Goal: Information Seeking & Learning: Learn about a topic

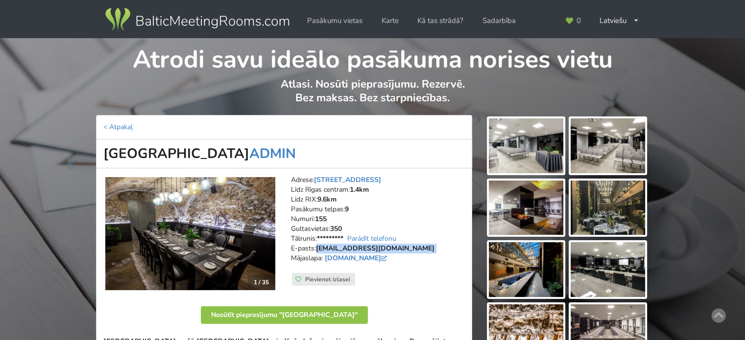
click at [210, 25] on img at bounding box center [197, 19] width 188 height 27
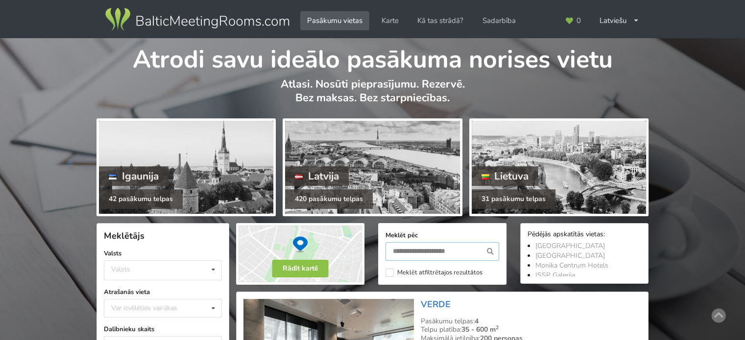
click at [414, 253] on input "text" at bounding box center [442, 251] width 114 height 19
type input "****"
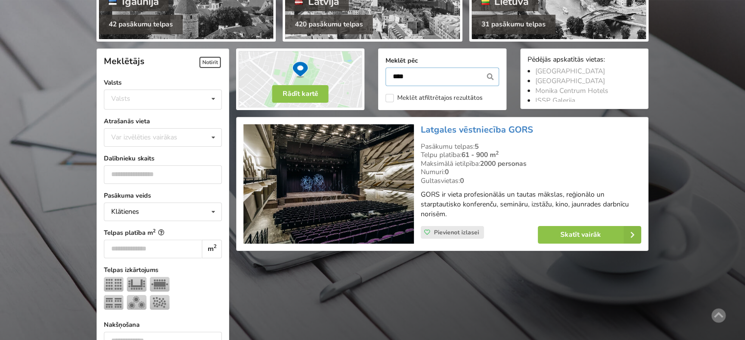
scroll to position [219, 0]
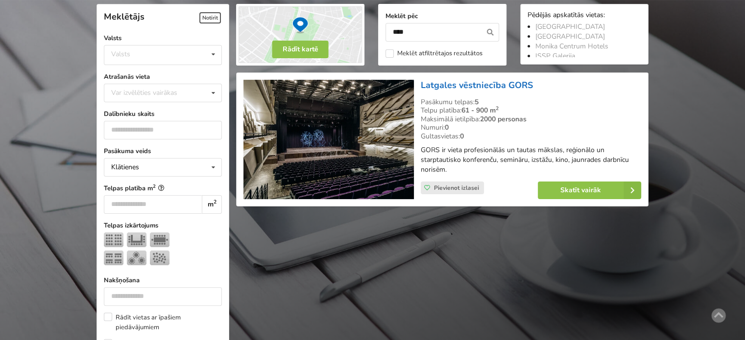
click at [444, 83] on link "Latgales vēstniecība GORS" at bounding box center [477, 85] width 112 height 12
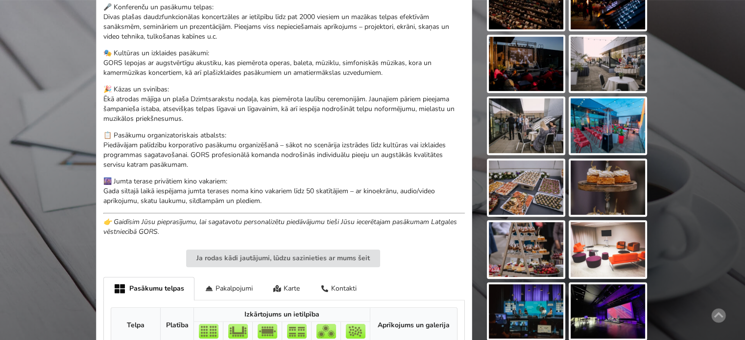
scroll to position [49, 0]
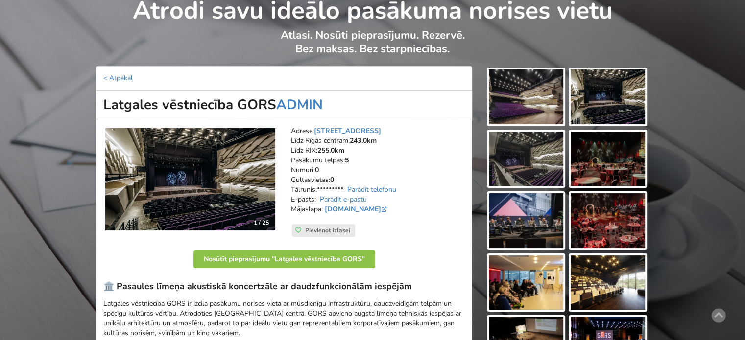
click at [153, 164] on img at bounding box center [190, 179] width 170 height 102
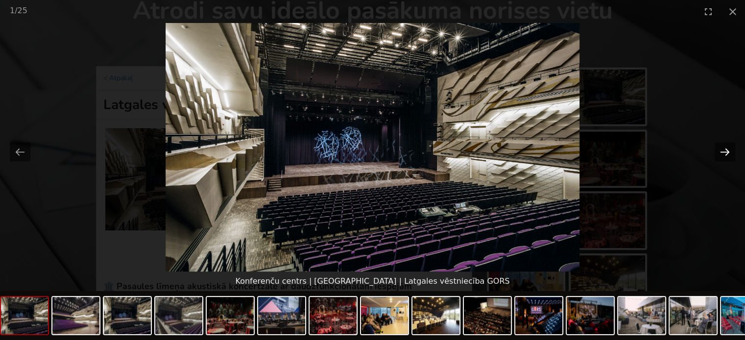
click at [726, 150] on button "Next slide" at bounding box center [725, 152] width 21 height 19
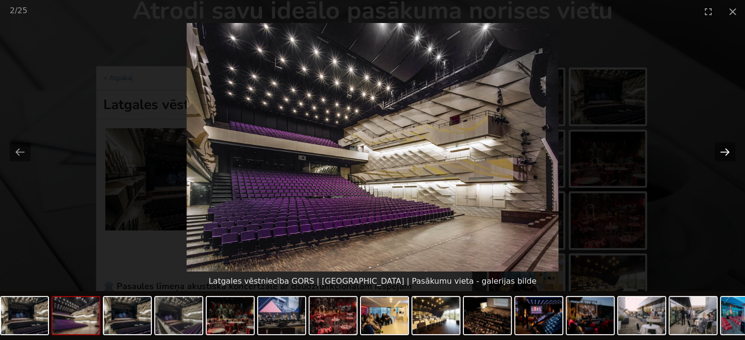
click at [726, 150] on button "Next slide" at bounding box center [725, 152] width 21 height 19
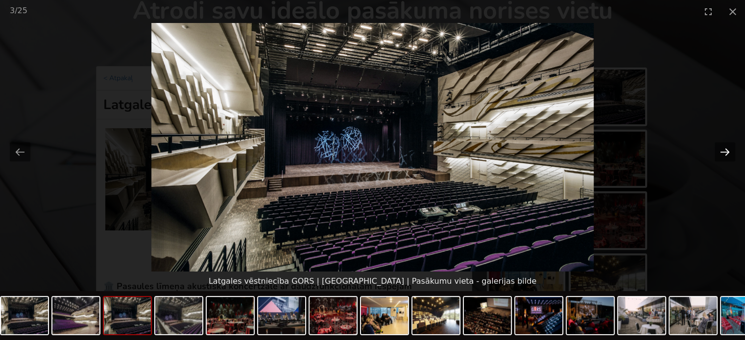
click at [726, 150] on button "Next slide" at bounding box center [725, 152] width 21 height 19
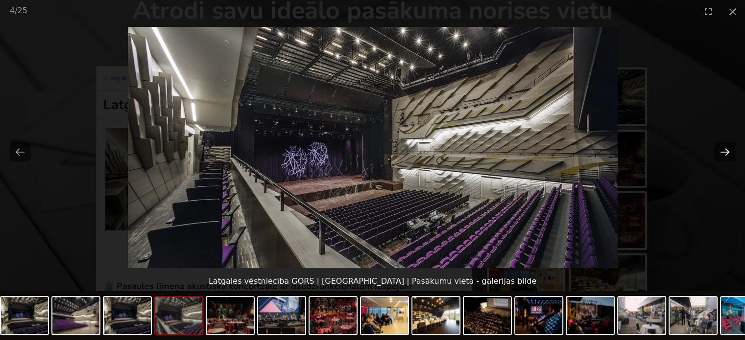
click at [726, 150] on button "Next slide" at bounding box center [725, 152] width 21 height 19
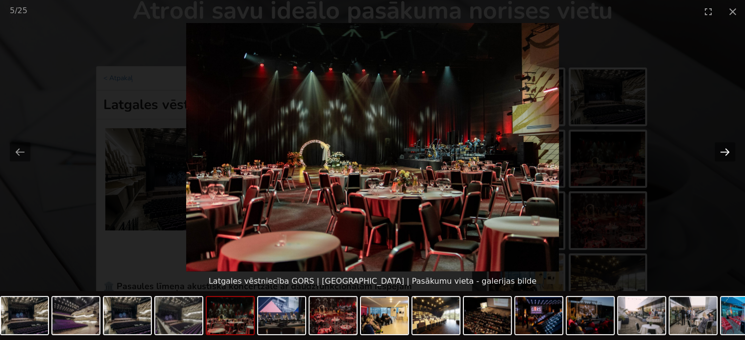
click at [726, 150] on button "Next slide" at bounding box center [725, 152] width 21 height 19
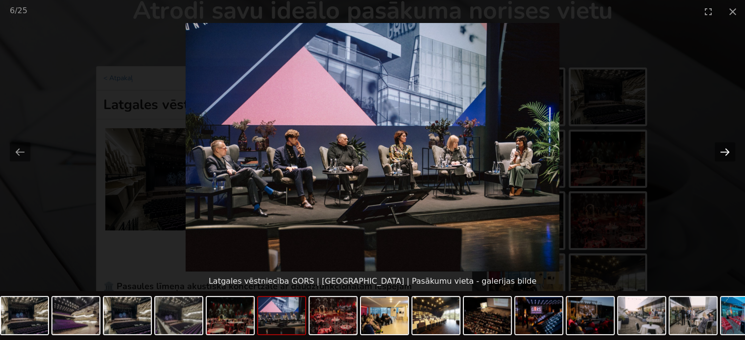
click at [726, 150] on button "Next slide" at bounding box center [725, 152] width 21 height 19
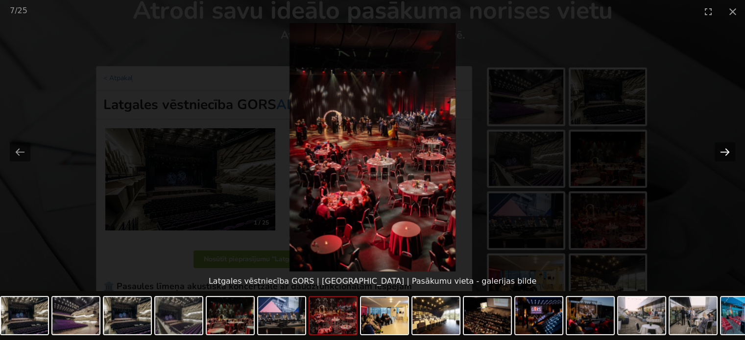
click at [726, 150] on button "Next slide" at bounding box center [725, 152] width 21 height 19
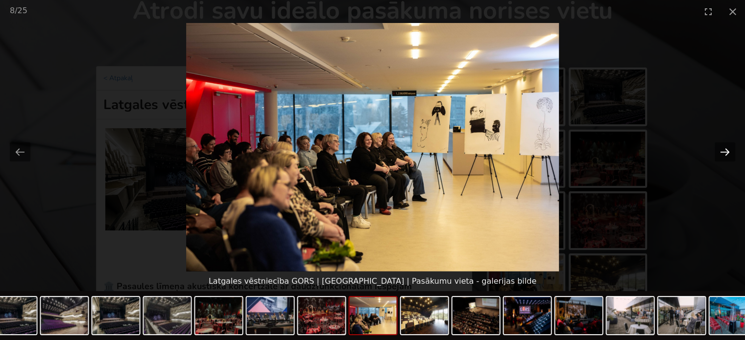
click at [726, 150] on button "Next slide" at bounding box center [725, 152] width 21 height 19
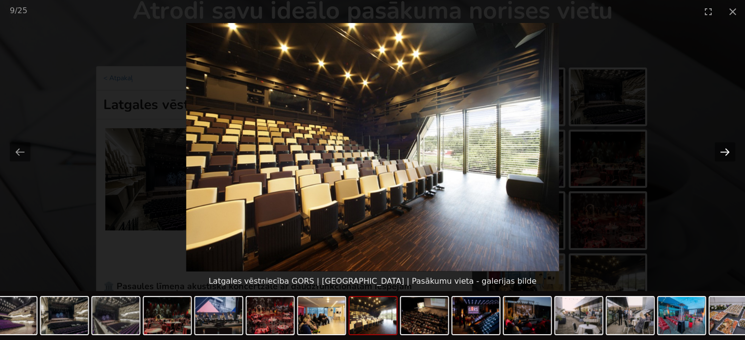
click at [726, 150] on button "Next slide" at bounding box center [725, 152] width 21 height 19
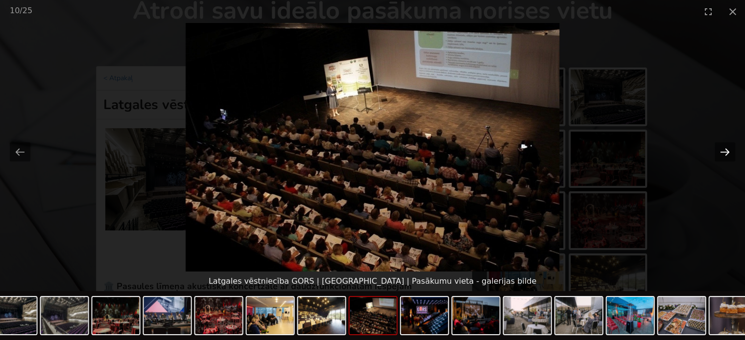
click at [726, 150] on button "Next slide" at bounding box center [725, 152] width 21 height 19
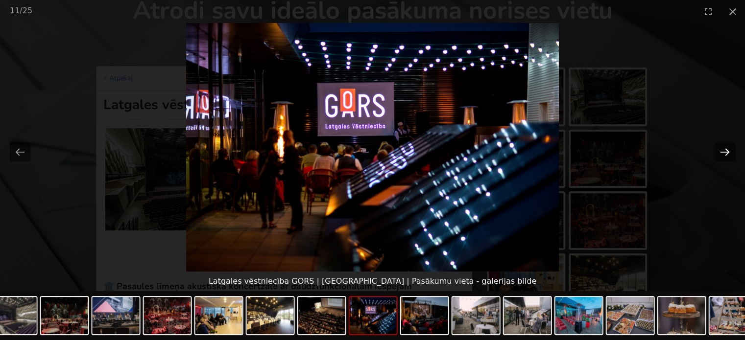
click at [726, 150] on button "Next slide" at bounding box center [725, 152] width 21 height 19
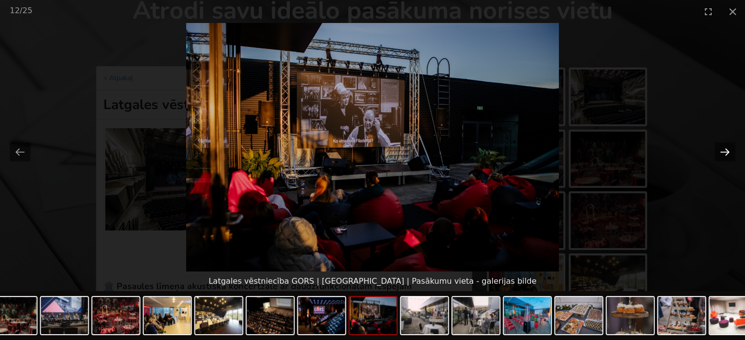
click at [726, 150] on button "Next slide" at bounding box center [725, 152] width 21 height 19
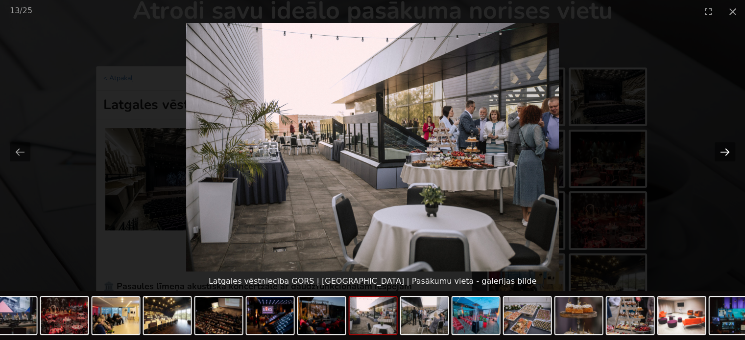
click at [726, 150] on button "Next slide" at bounding box center [725, 152] width 21 height 19
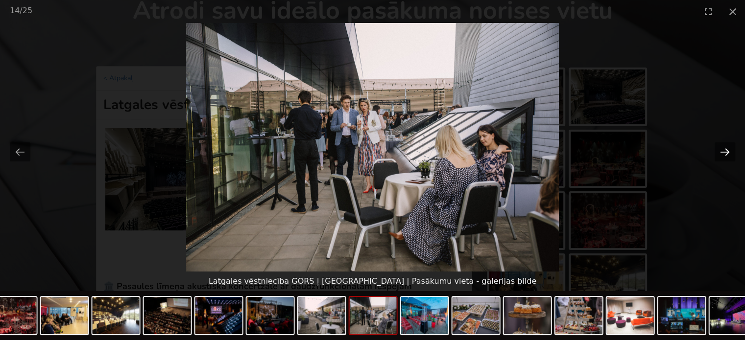
click at [726, 150] on button "Next slide" at bounding box center [725, 152] width 21 height 19
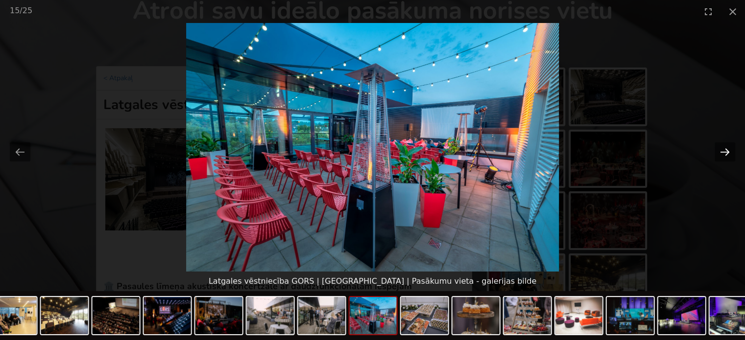
click at [726, 150] on button "Next slide" at bounding box center [725, 152] width 21 height 19
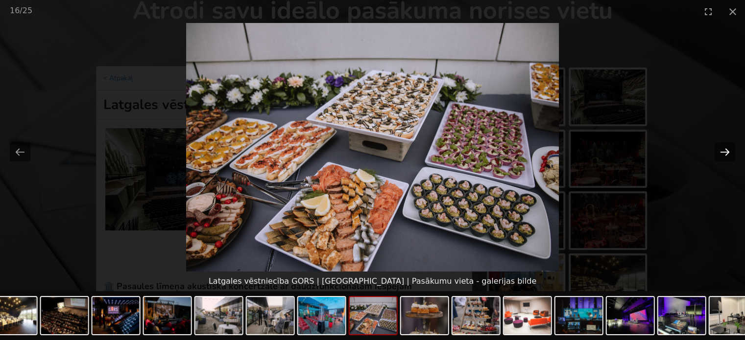
click at [726, 150] on button "Next slide" at bounding box center [725, 152] width 21 height 19
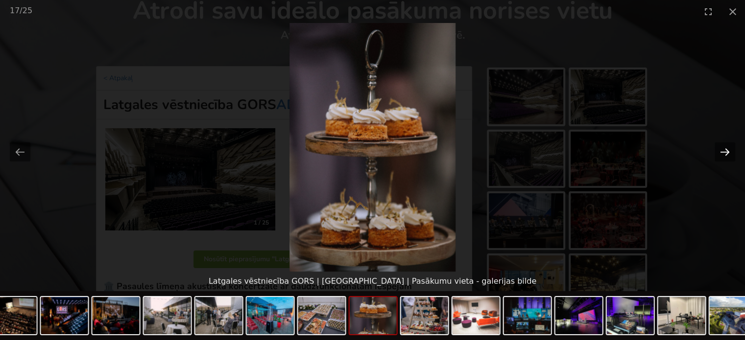
click at [726, 150] on button "Next slide" at bounding box center [725, 152] width 21 height 19
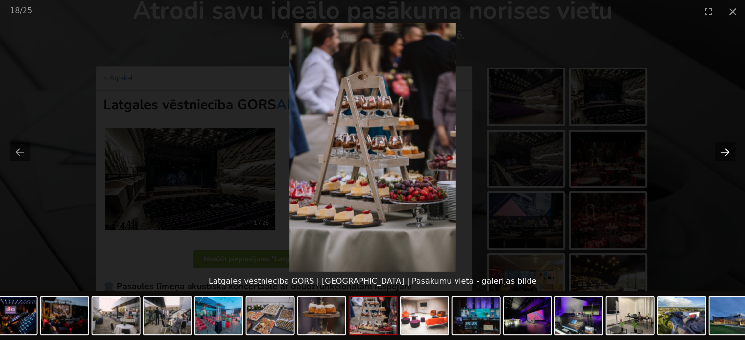
click at [726, 150] on button "Next slide" at bounding box center [725, 152] width 21 height 19
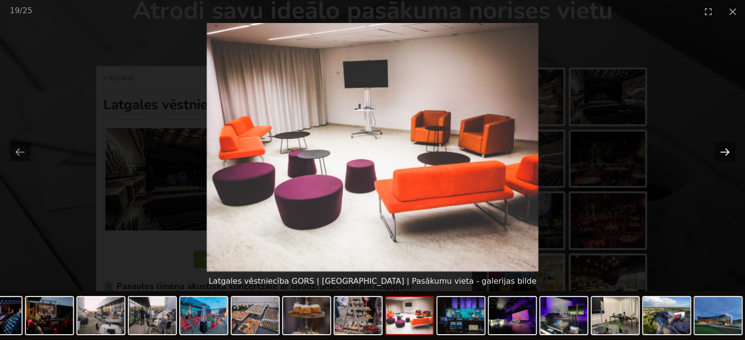
click at [726, 150] on button "Next slide" at bounding box center [725, 152] width 21 height 19
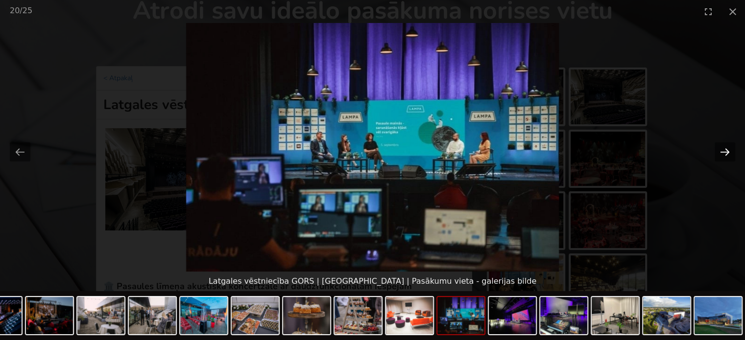
click at [726, 150] on button "Next slide" at bounding box center [725, 152] width 21 height 19
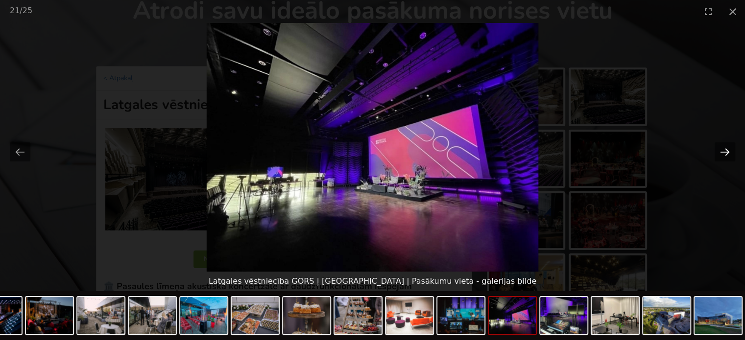
click at [726, 150] on button "Next slide" at bounding box center [725, 152] width 21 height 19
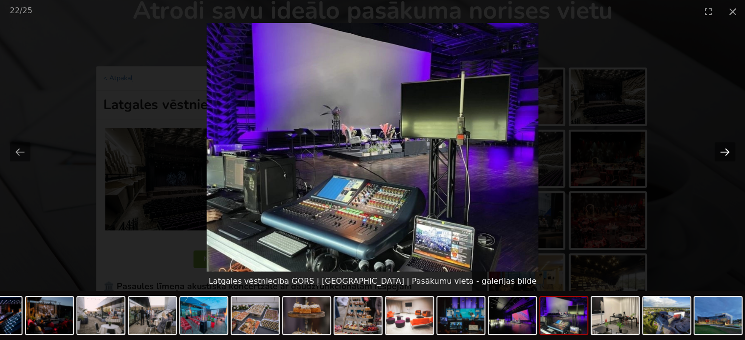
click at [726, 150] on button "Next slide" at bounding box center [725, 152] width 21 height 19
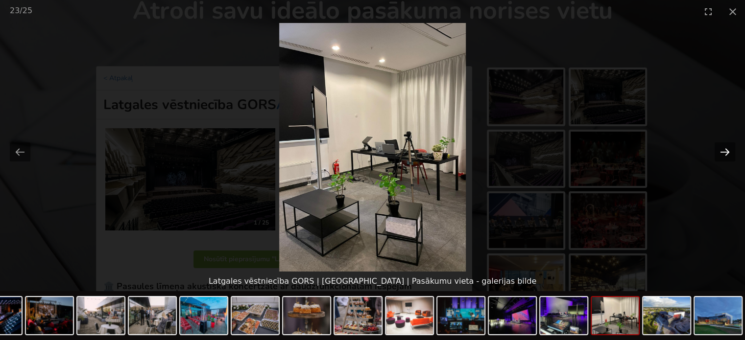
click at [726, 150] on button "Next slide" at bounding box center [725, 152] width 21 height 19
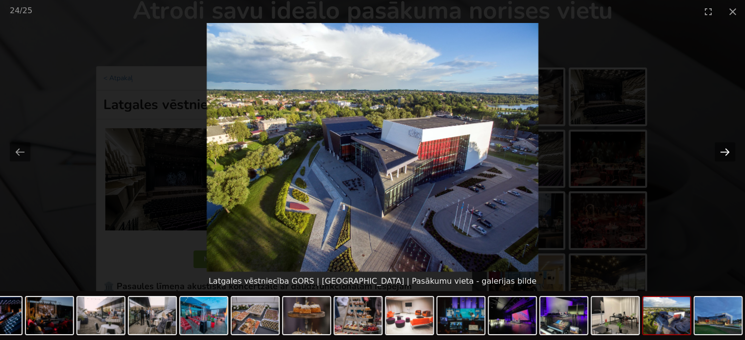
click at [726, 150] on button "Next slide" at bounding box center [725, 152] width 21 height 19
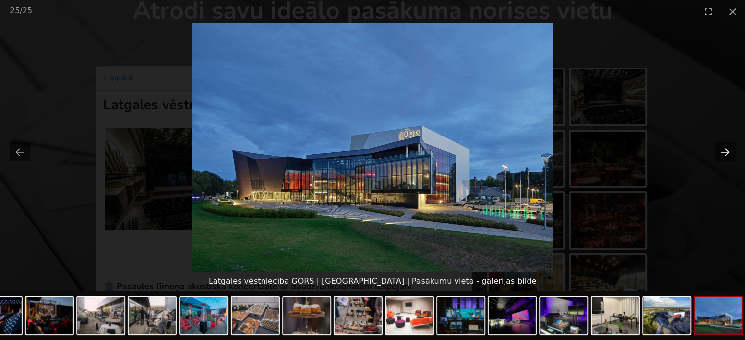
click at [726, 150] on button "Next slide" at bounding box center [725, 152] width 21 height 19
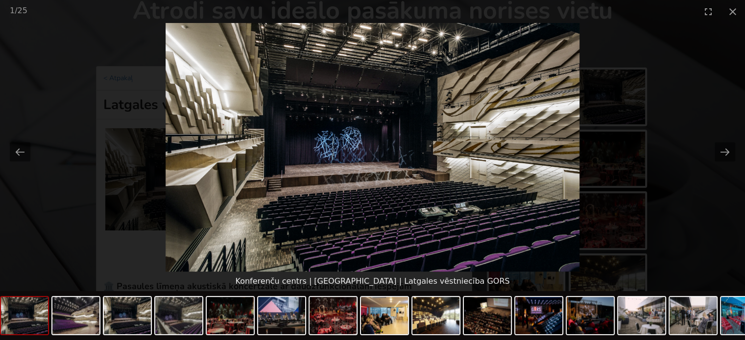
click at [676, 216] on picture at bounding box center [372, 147] width 745 height 249
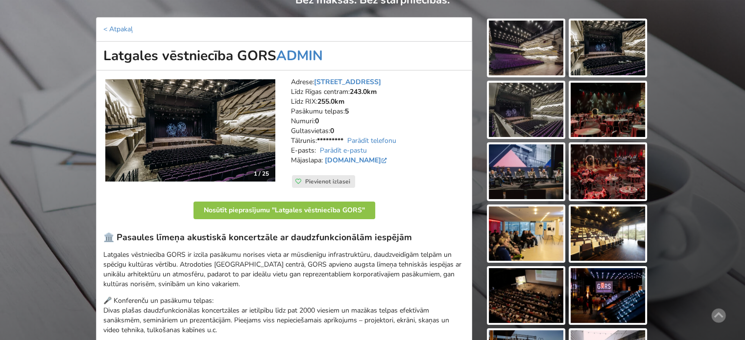
scroll to position [0, 0]
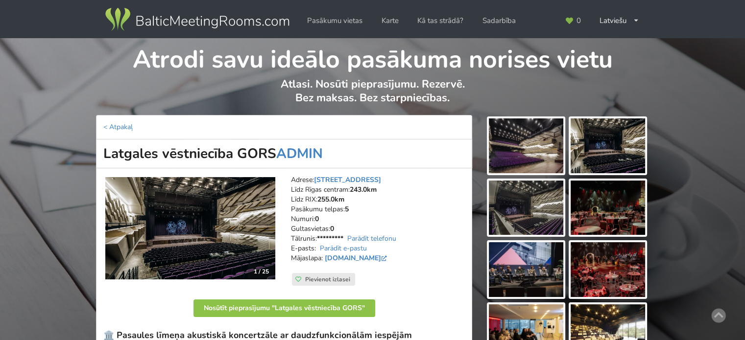
click at [527, 150] on img at bounding box center [526, 146] width 74 height 55
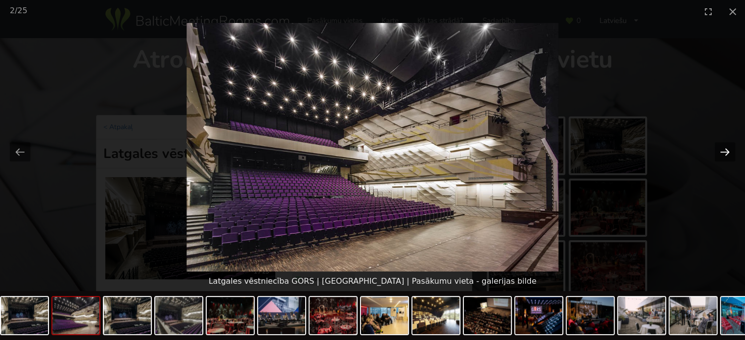
click at [723, 149] on button "Next slide" at bounding box center [725, 152] width 21 height 19
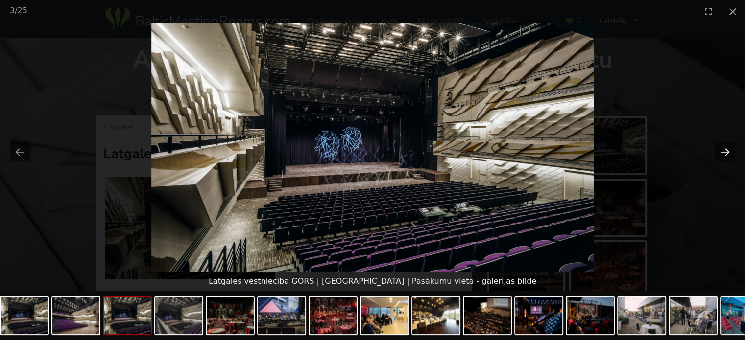
click at [729, 150] on button "Next slide" at bounding box center [725, 152] width 21 height 19
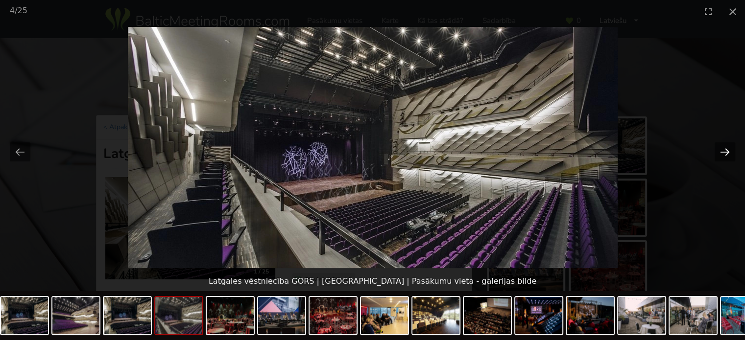
click at [729, 150] on button "Next slide" at bounding box center [725, 152] width 21 height 19
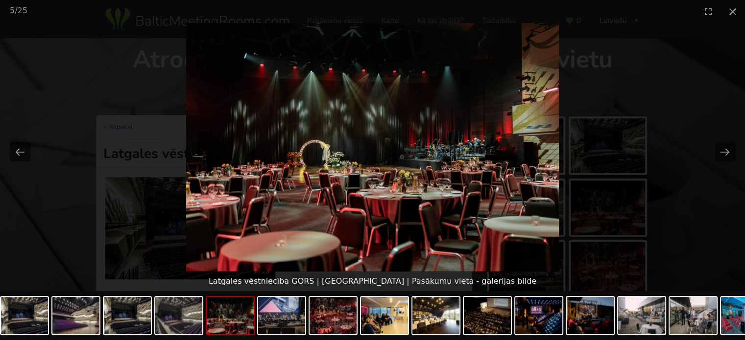
click at [9, 152] on picture at bounding box center [372, 147] width 745 height 249
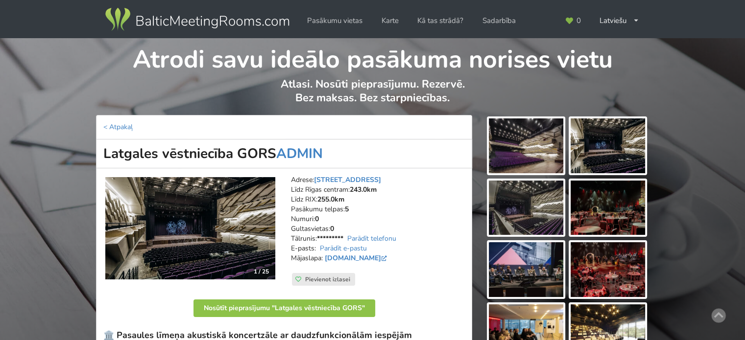
click at [190, 220] on img at bounding box center [190, 228] width 170 height 102
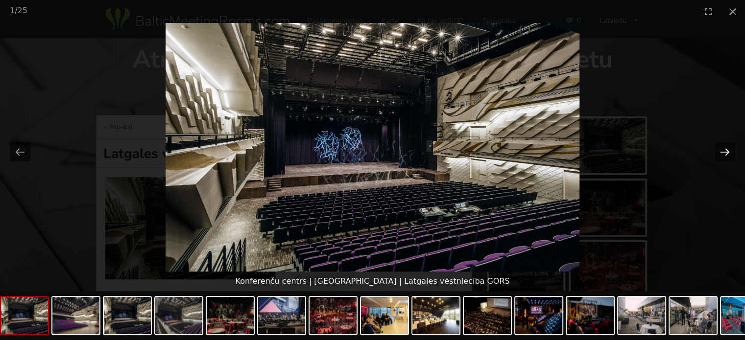
click at [729, 158] on button "Next slide" at bounding box center [725, 152] width 21 height 19
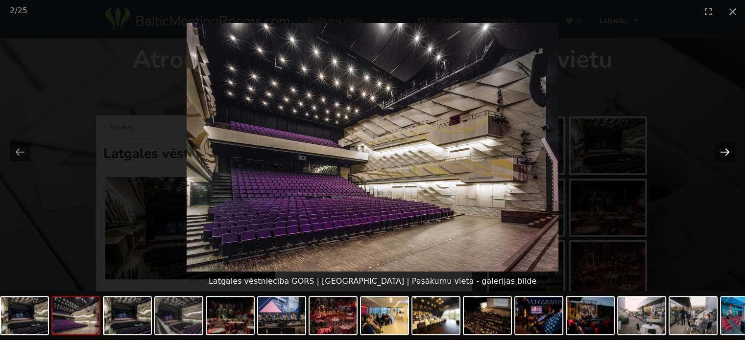
click at [729, 158] on button "Next slide" at bounding box center [725, 152] width 21 height 19
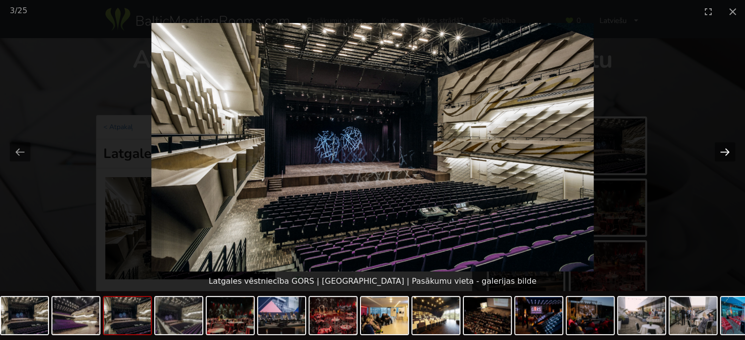
click at [729, 158] on button "Next slide" at bounding box center [725, 152] width 21 height 19
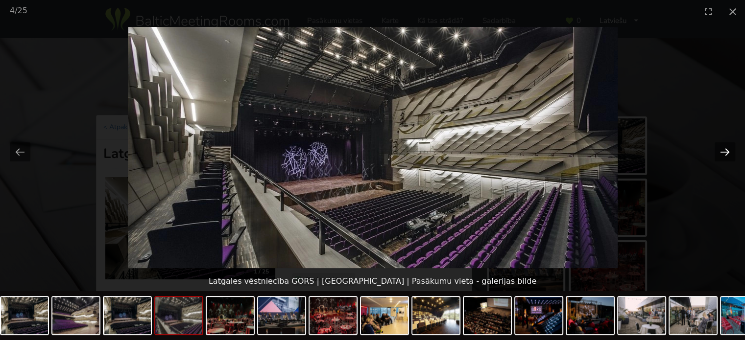
click at [729, 158] on button "Next slide" at bounding box center [725, 152] width 21 height 19
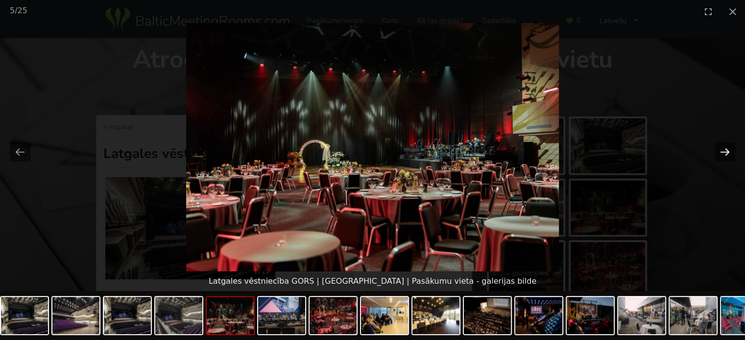
click at [729, 158] on button "Next slide" at bounding box center [725, 152] width 21 height 19
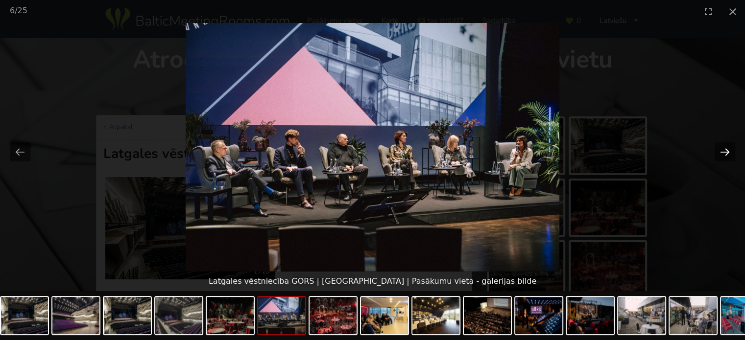
click at [718, 148] on button "Next slide" at bounding box center [725, 152] width 21 height 19
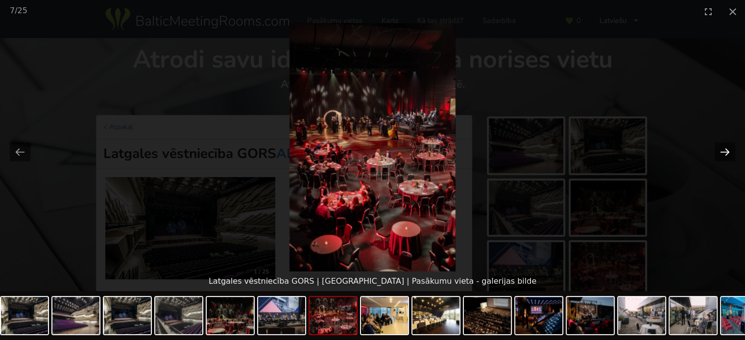
click at [721, 148] on button "Next slide" at bounding box center [725, 152] width 21 height 19
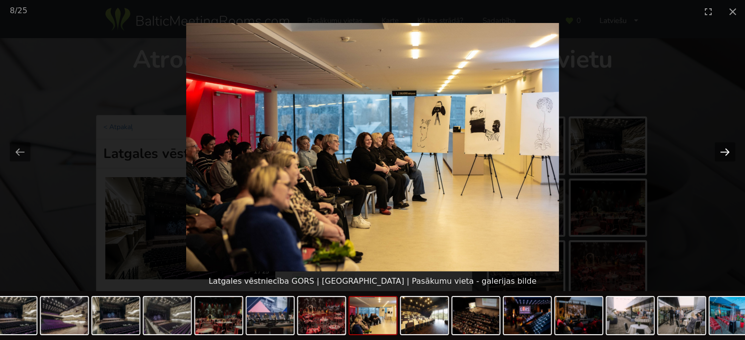
click at [721, 148] on button "Next slide" at bounding box center [725, 152] width 21 height 19
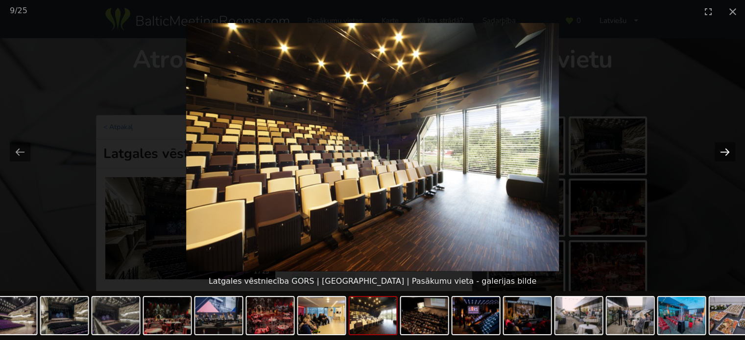
click at [729, 156] on button "Next slide" at bounding box center [725, 152] width 21 height 19
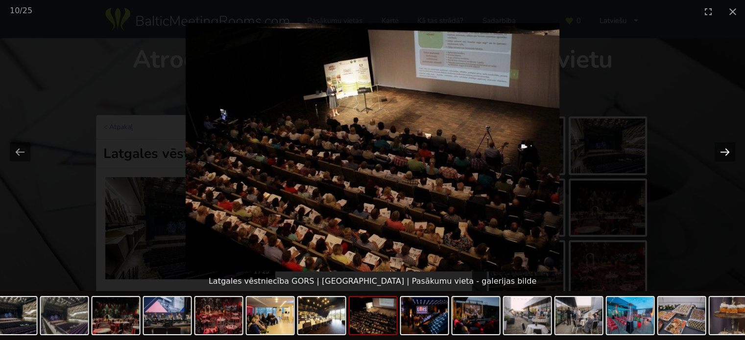
click at [729, 156] on button "Next slide" at bounding box center [725, 152] width 21 height 19
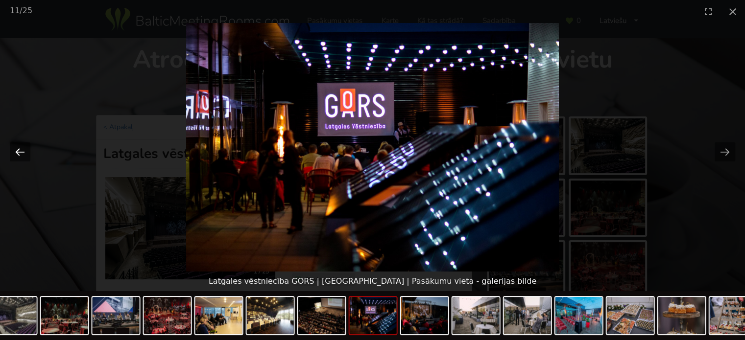
click at [26, 155] on button "Previous slide" at bounding box center [20, 152] width 21 height 19
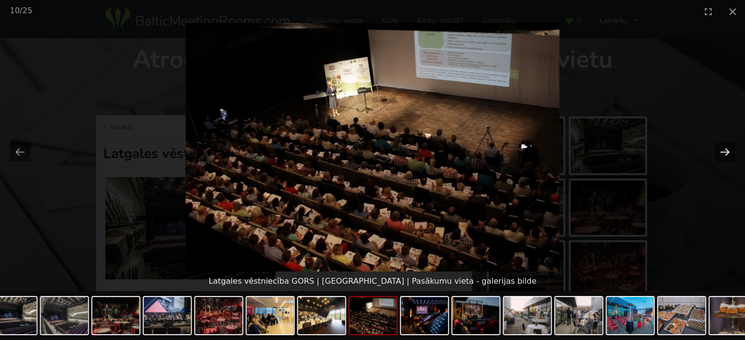
click at [724, 153] on button "Next slide" at bounding box center [725, 152] width 21 height 19
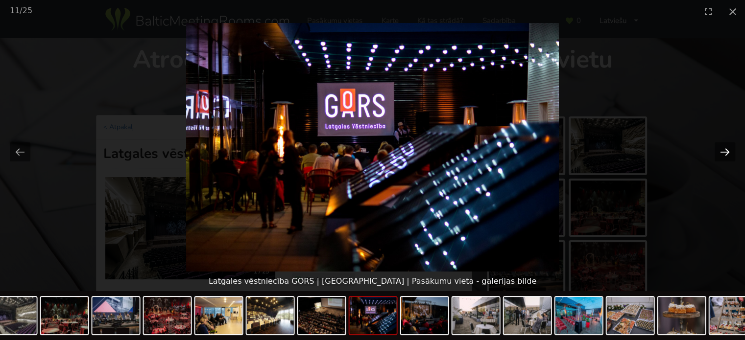
click at [725, 155] on button "Next slide" at bounding box center [725, 152] width 21 height 19
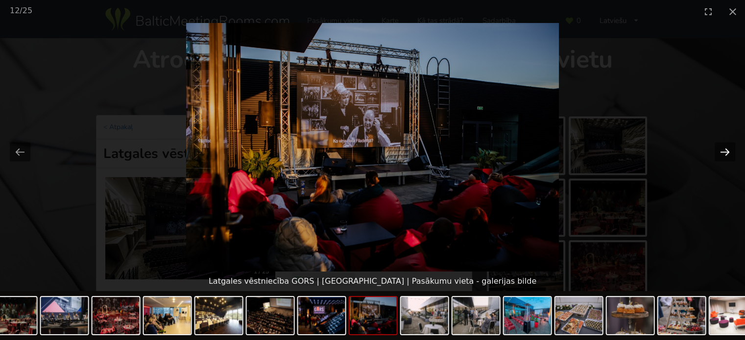
click at [726, 152] on button "Next slide" at bounding box center [725, 152] width 21 height 19
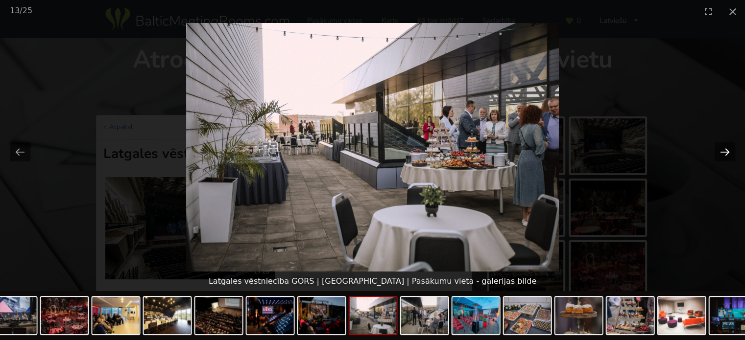
click at [723, 156] on button "Next slide" at bounding box center [725, 152] width 21 height 19
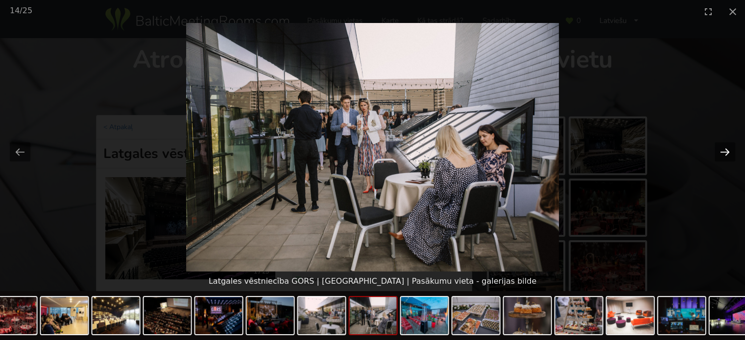
click at [723, 156] on button "Next slide" at bounding box center [725, 152] width 21 height 19
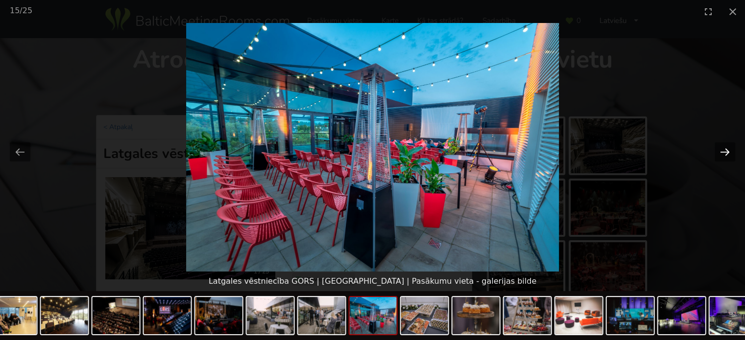
click at [721, 149] on button "Next slide" at bounding box center [725, 152] width 21 height 19
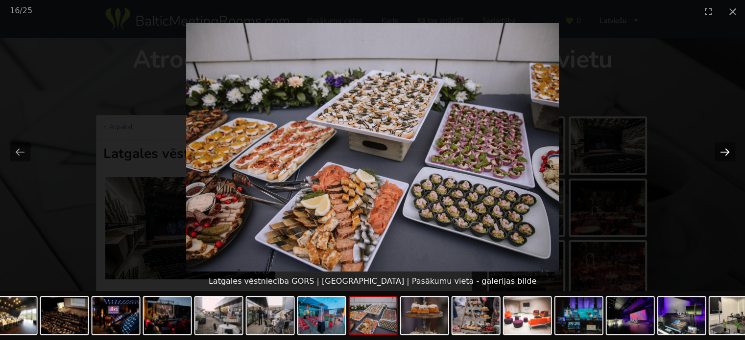
click at [721, 149] on button "Next slide" at bounding box center [725, 152] width 21 height 19
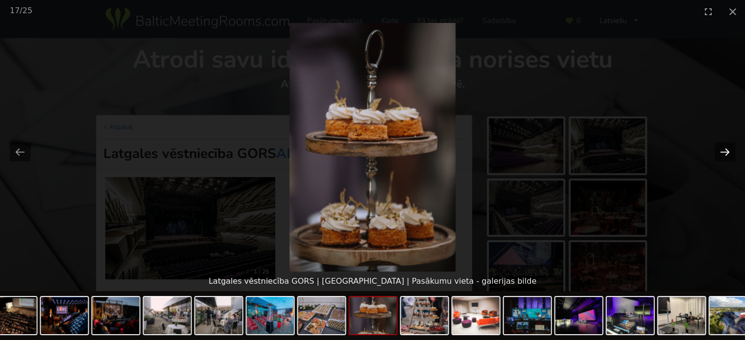
click at [721, 149] on button "Next slide" at bounding box center [725, 152] width 21 height 19
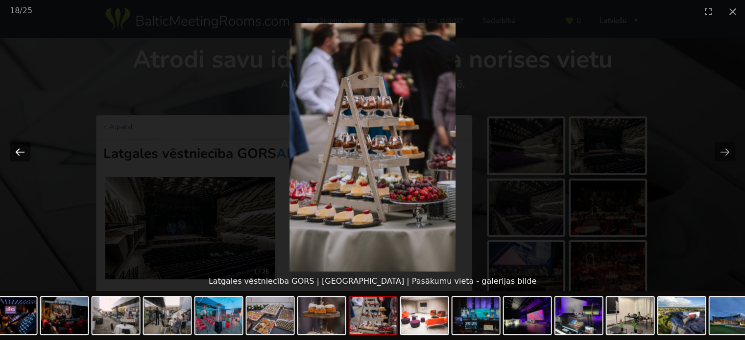
click at [14, 151] on button "Previous slide" at bounding box center [20, 152] width 21 height 19
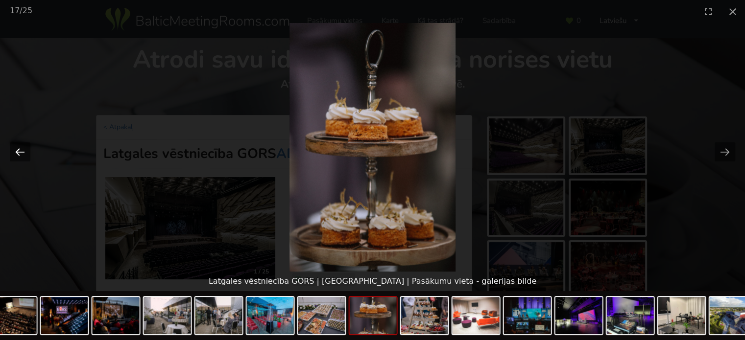
click at [14, 151] on button "Previous slide" at bounding box center [20, 152] width 21 height 19
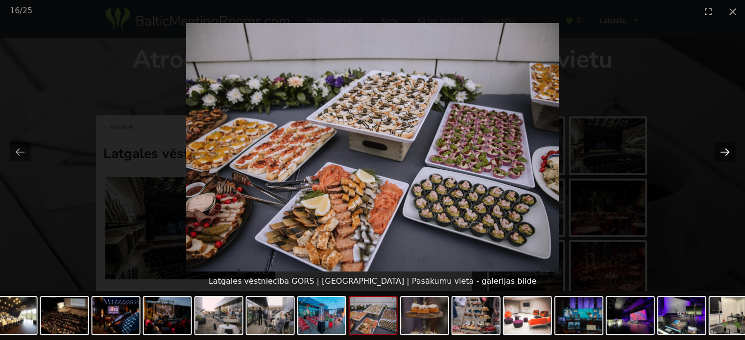
click at [727, 151] on button "Next slide" at bounding box center [725, 152] width 21 height 19
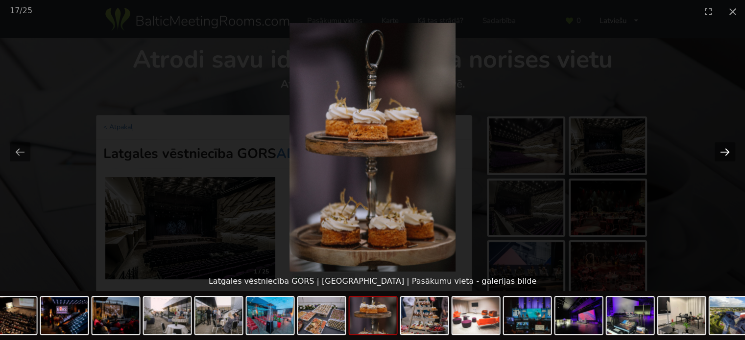
click at [727, 151] on button "Next slide" at bounding box center [725, 152] width 21 height 19
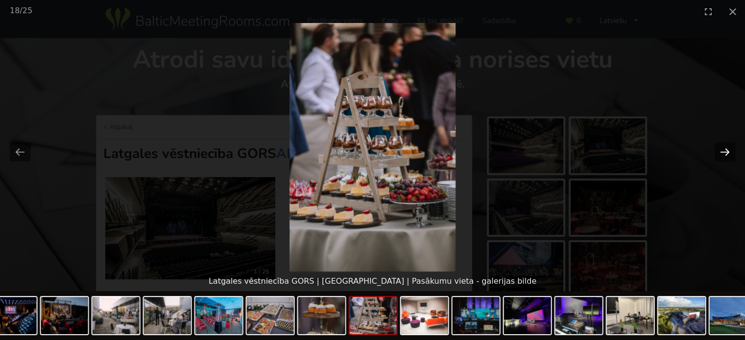
click at [727, 154] on button "Next slide" at bounding box center [725, 152] width 21 height 19
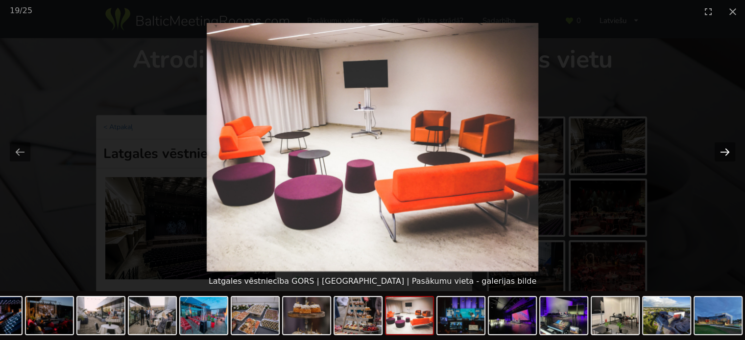
click at [727, 154] on button "Next slide" at bounding box center [725, 152] width 21 height 19
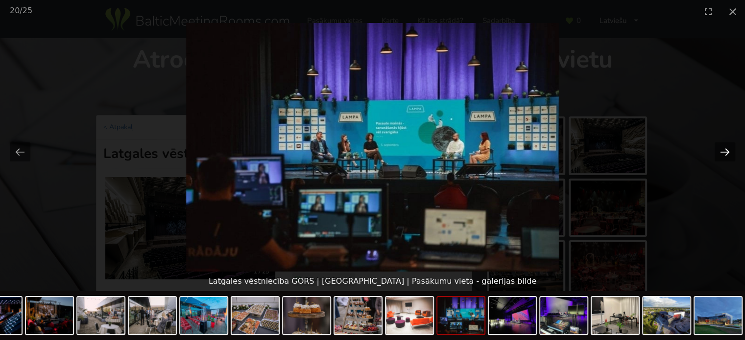
click at [727, 154] on button "Next slide" at bounding box center [725, 152] width 21 height 19
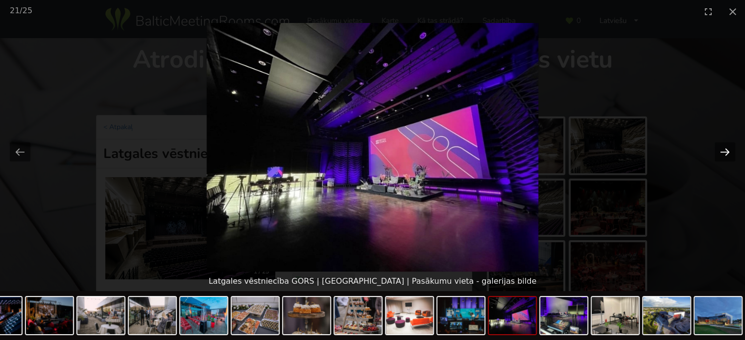
click at [725, 149] on button "Next slide" at bounding box center [725, 152] width 21 height 19
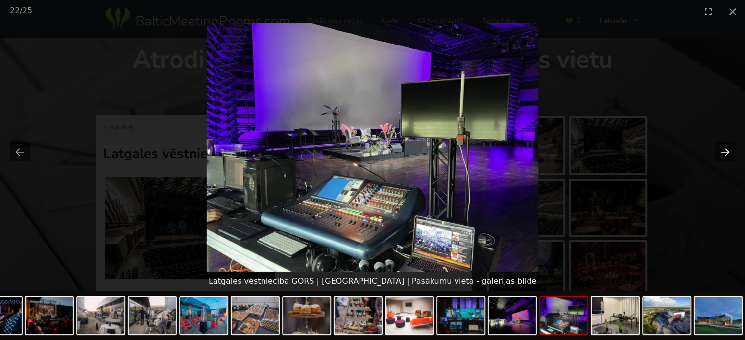
click at [725, 149] on button "Next slide" at bounding box center [725, 152] width 21 height 19
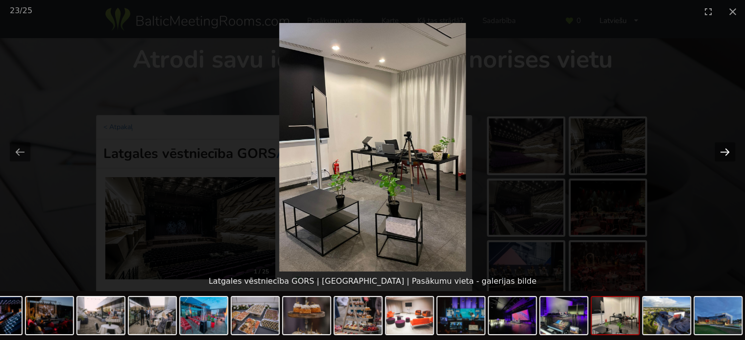
click at [725, 149] on button "Next slide" at bounding box center [725, 152] width 21 height 19
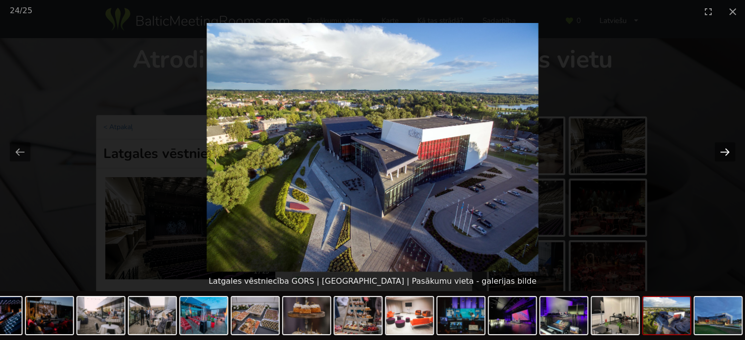
click at [729, 155] on button "Next slide" at bounding box center [725, 152] width 21 height 19
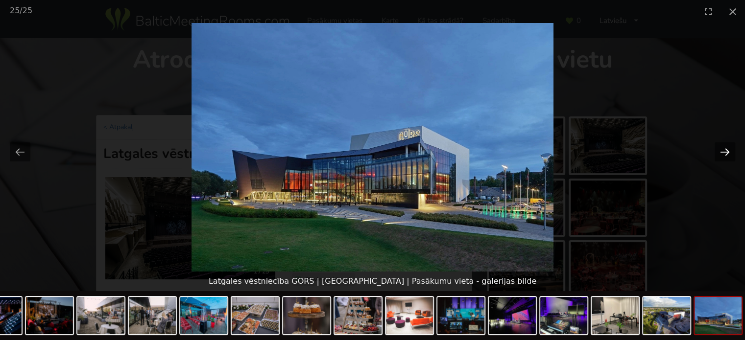
click at [725, 147] on button "Next slide" at bounding box center [725, 152] width 21 height 19
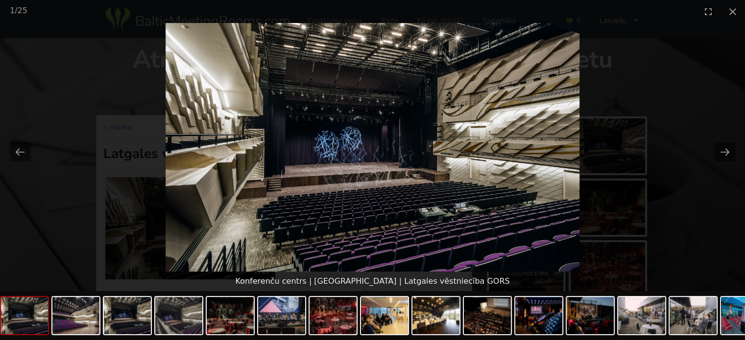
click at [703, 197] on picture at bounding box center [372, 147] width 745 height 249
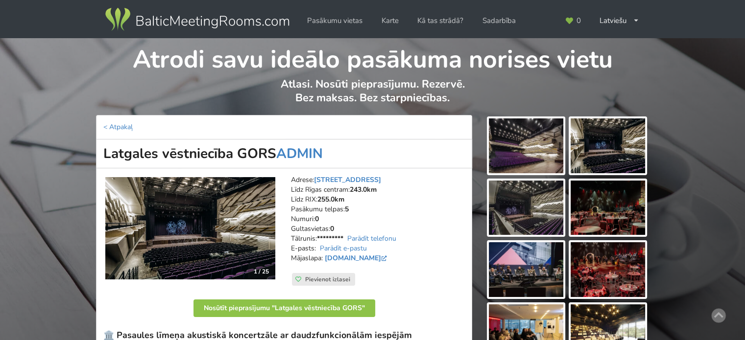
click at [168, 21] on img at bounding box center [197, 19] width 188 height 27
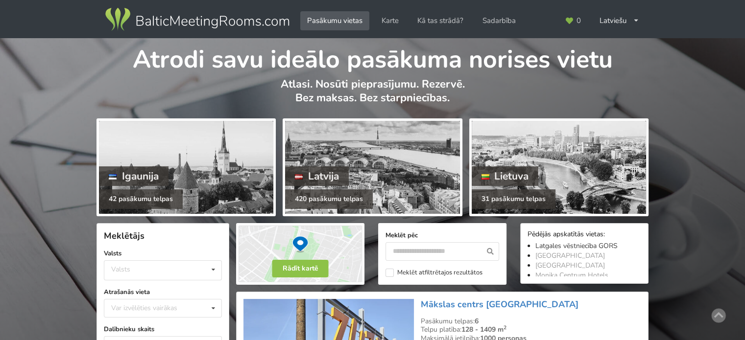
click at [571, 246] on link "Latgales vēstniecība GORS" at bounding box center [576, 245] width 82 height 9
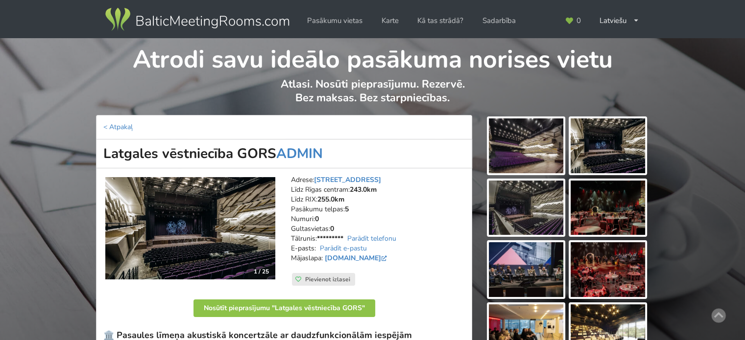
click at [531, 148] on img at bounding box center [526, 146] width 74 height 55
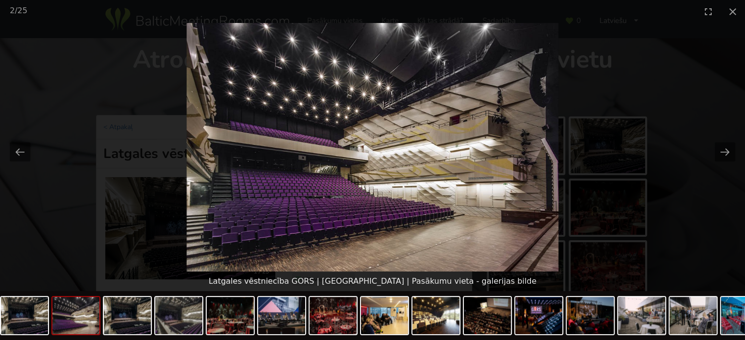
click at [662, 189] on picture at bounding box center [372, 147] width 745 height 249
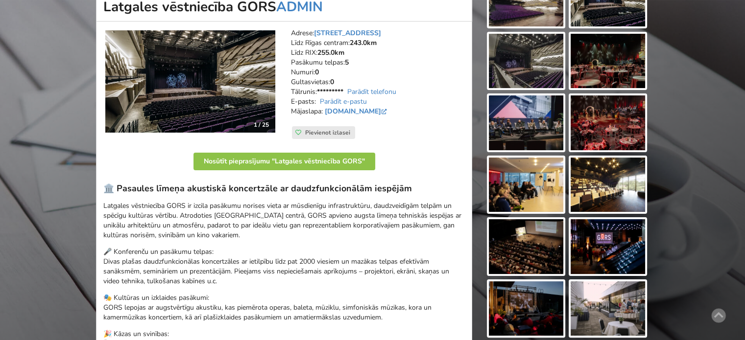
scroll to position [196, 0]
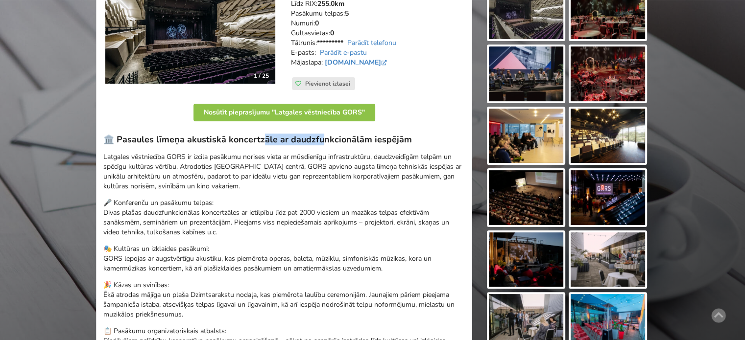
drag, startPoint x: 313, startPoint y: 135, endPoint x: 327, endPoint y: 138, distance: 14.5
click at [324, 137] on h3 "🏛️ Pasaules līmeņa akustiskā koncertzāle ar daudzfunkcionālām iespējām" at bounding box center [283, 139] width 361 height 11
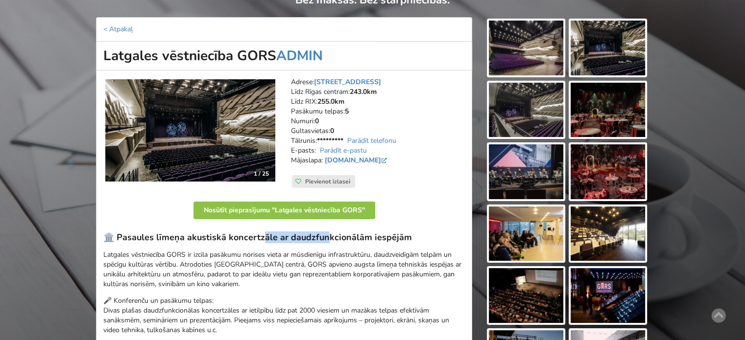
scroll to position [0, 0]
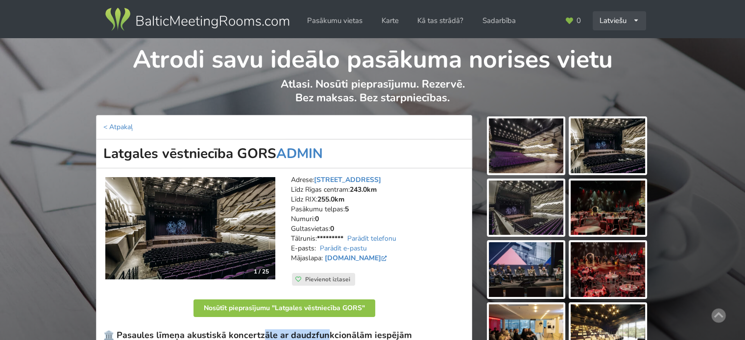
click at [619, 20] on div "Latviešu English Русский" at bounding box center [619, 20] width 53 height 19
click at [620, 46] on link "English" at bounding box center [620, 42] width 52 height 19
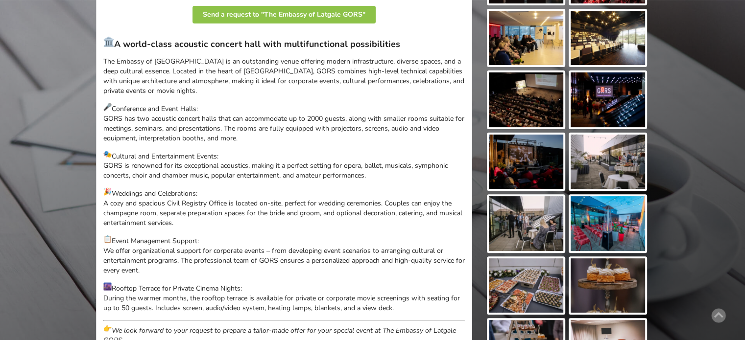
scroll to position [98, 0]
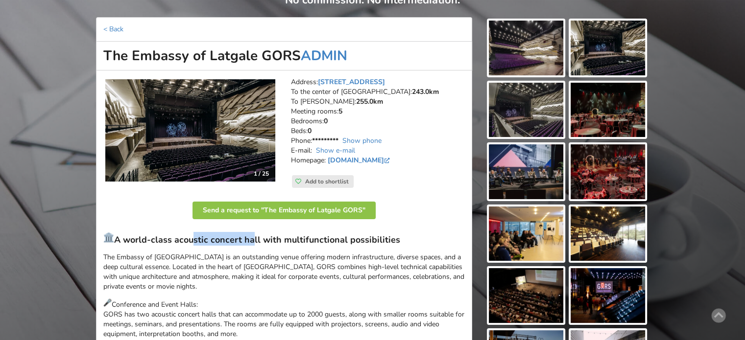
drag, startPoint x: 190, startPoint y: 239, endPoint x: 295, endPoint y: 240, distance: 104.8
click at [288, 240] on h3 "A world-class acoustic concert hall with multifunctional possibilities" at bounding box center [283, 239] width 361 height 14
click at [295, 240] on h3 "A world-class acoustic concert hall with multifunctional possibilities" at bounding box center [283, 239] width 361 height 14
drag, startPoint x: 272, startPoint y: 240, endPoint x: 286, endPoint y: 240, distance: 13.7
click at [283, 240] on h3 "A world-class acoustic concert hall with multifunctional possibilities" at bounding box center [283, 239] width 361 height 14
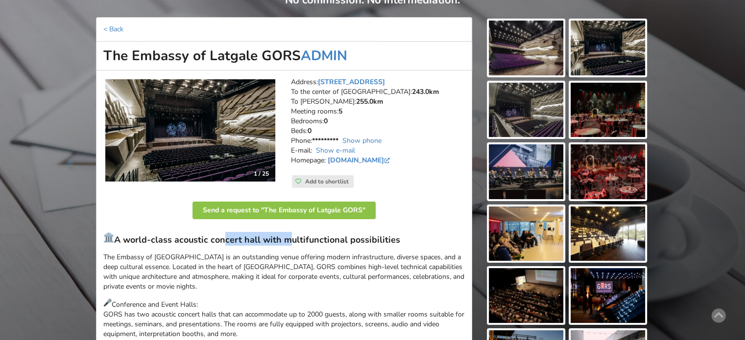
drag, startPoint x: 286, startPoint y: 240, endPoint x: 283, endPoint y: 244, distance: 5.2
click at [286, 241] on h3 "A world-class acoustic concert hall with multifunctional possibilities" at bounding box center [283, 239] width 361 height 14
drag, startPoint x: 175, startPoint y: 254, endPoint x: 283, endPoint y: 265, distance: 107.8
click at [277, 263] on p "The Embassy of Latgale GORS is an outstanding venue offering modern infrastruct…" at bounding box center [283, 272] width 361 height 39
click at [283, 265] on p "The Embassy of Latgale GORS is an outstanding venue offering modern infrastruct…" at bounding box center [283, 272] width 361 height 39
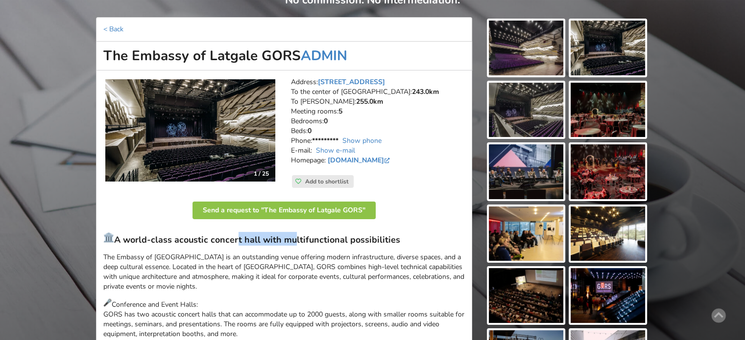
drag, startPoint x: 247, startPoint y: 237, endPoint x: 297, endPoint y: 246, distance: 51.4
click at [295, 245] on h3 "A world-class acoustic concert hall with multifunctional possibilities" at bounding box center [283, 239] width 361 height 14
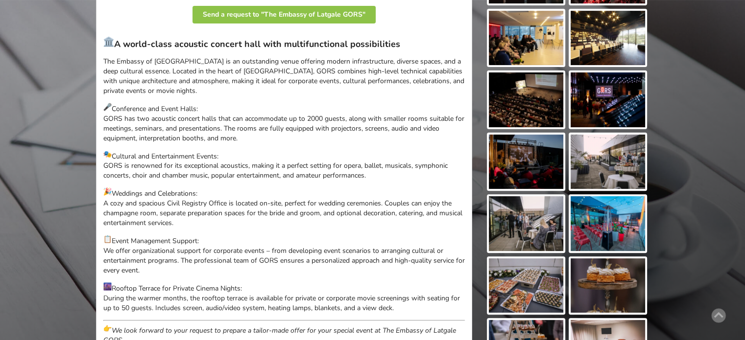
scroll to position [196, 0]
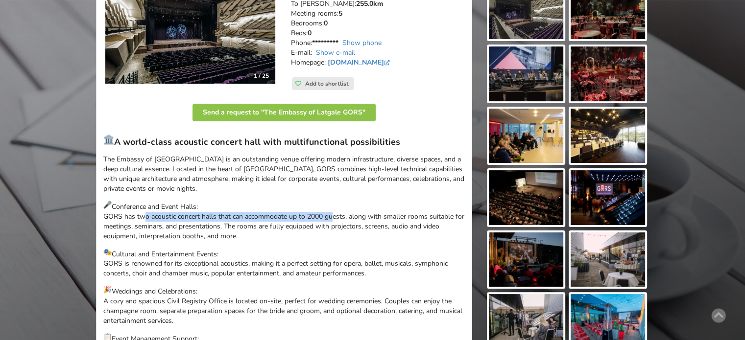
drag, startPoint x: 139, startPoint y: 217, endPoint x: 341, endPoint y: 221, distance: 202.8
click at [335, 220] on p "Conference and Event Halls: GORS has two acoustic concert halls that can accomm…" at bounding box center [283, 221] width 361 height 41
click at [341, 221] on p "Conference and Event Halls: GORS has two acoustic concert halls that can accomm…" at bounding box center [283, 221] width 361 height 41
drag, startPoint x: 344, startPoint y: 215, endPoint x: 391, endPoint y: 222, distance: 47.5
click at [390, 222] on p "Conference and Event Halls: GORS has two acoustic concert halls that can accomm…" at bounding box center [283, 221] width 361 height 41
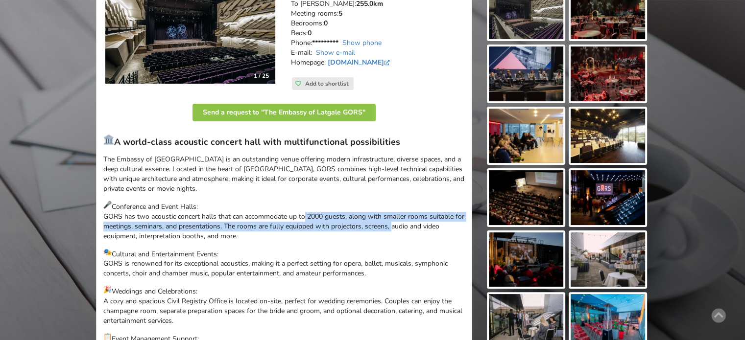
click at [391, 222] on p "Conference and Event Halls: GORS has two acoustic concert halls that can accomm…" at bounding box center [283, 221] width 361 height 41
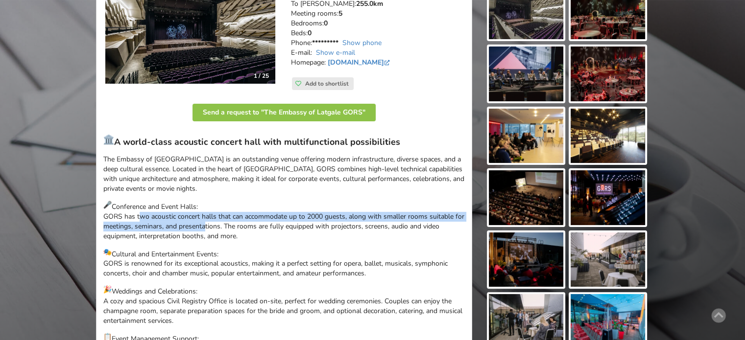
drag, startPoint x: 137, startPoint y: 219, endPoint x: 231, endPoint y: 230, distance: 94.1
click at [230, 229] on p "Conference and Event Halls: GORS has two acoustic concert halls that can accomm…" at bounding box center [283, 221] width 361 height 41
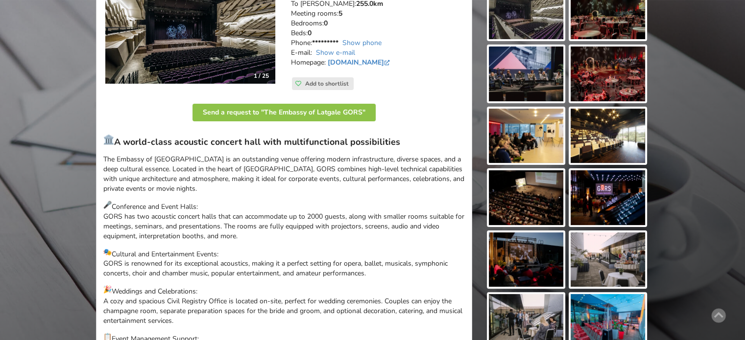
drag, startPoint x: 231, startPoint y: 230, endPoint x: 266, endPoint y: 237, distance: 36.5
click at [232, 230] on p "Conference and Event Halls: GORS has two acoustic concert halls that can accomm…" at bounding box center [283, 221] width 361 height 41
click at [159, 215] on p "Conference and Event Halls: GORS has two acoustic concert halls that can accomm…" at bounding box center [283, 221] width 361 height 41
click at [158, 215] on p "Conference and Event Halls: GORS has two acoustic concert halls that can accomm…" at bounding box center [283, 221] width 361 height 41
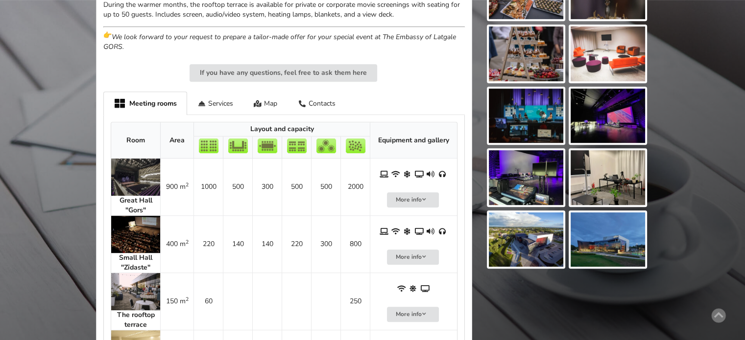
scroll to position [637, 0]
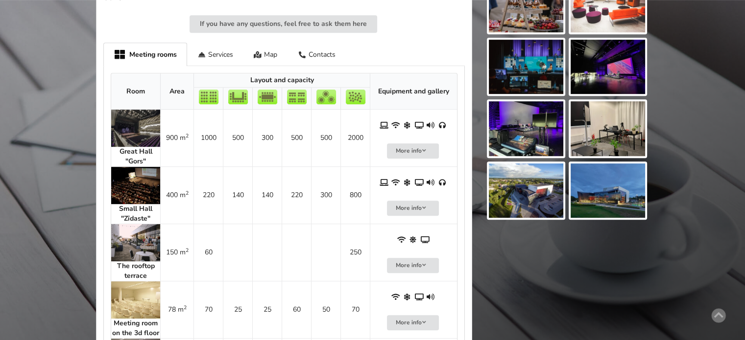
click at [137, 183] on img at bounding box center [135, 185] width 49 height 37
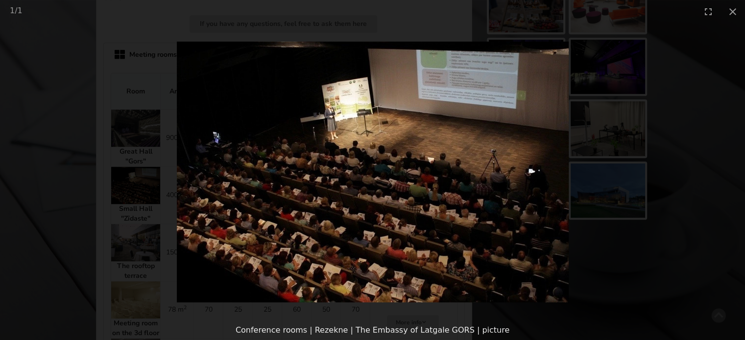
click at [635, 266] on picture at bounding box center [372, 172] width 745 height 298
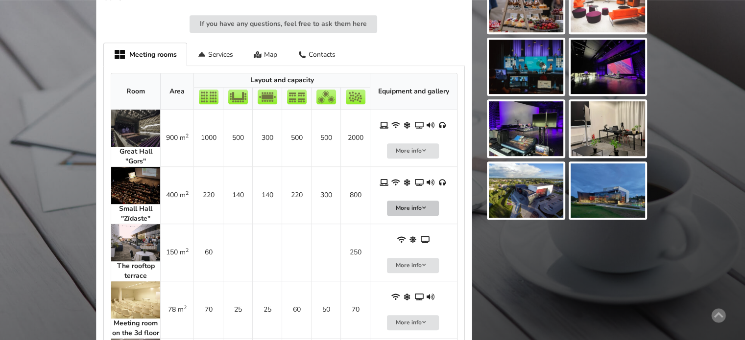
click at [423, 210] on button "More info" at bounding box center [413, 208] width 52 height 15
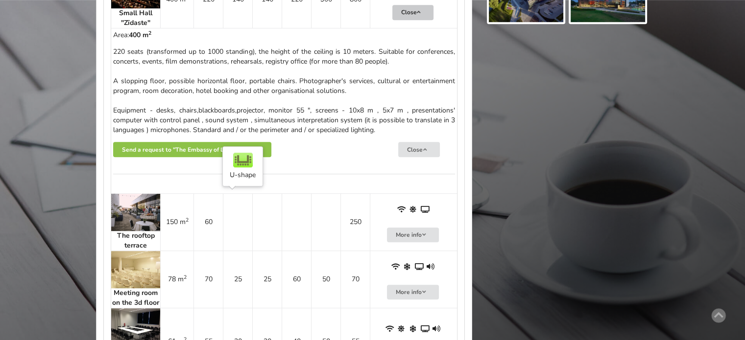
scroll to position [882, 0]
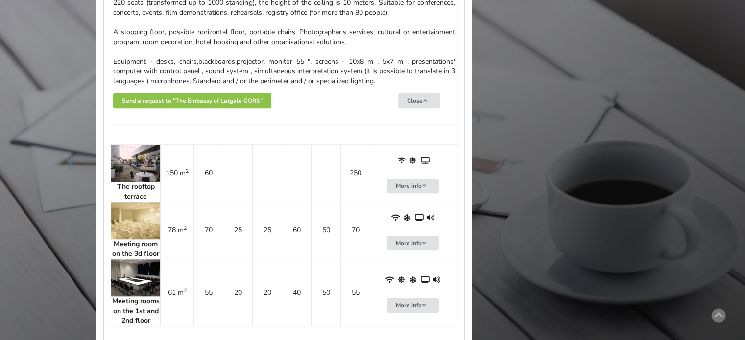
click at [137, 217] on img at bounding box center [135, 220] width 49 height 37
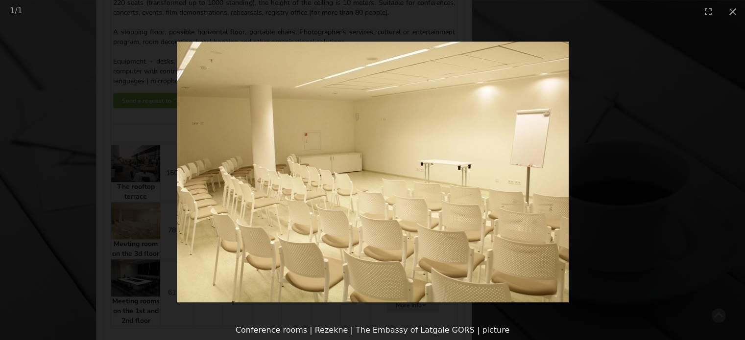
click at [622, 181] on picture at bounding box center [372, 172] width 745 height 298
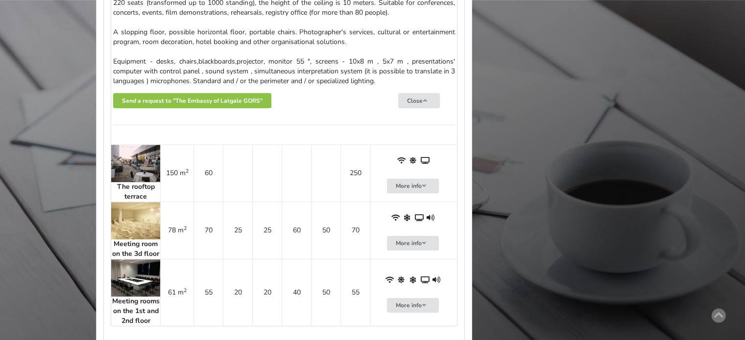
scroll to position [931, 0]
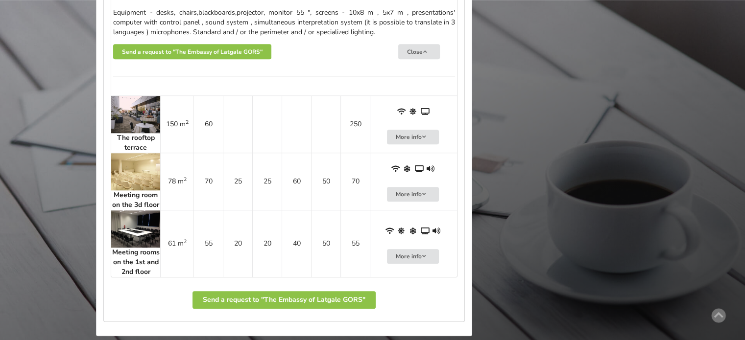
click at [133, 223] on img at bounding box center [135, 229] width 49 height 37
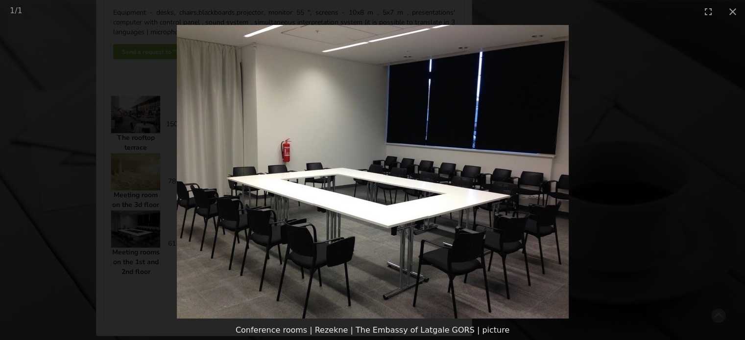
click at [596, 203] on picture at bounding box center [372, 172] width 745 height 298
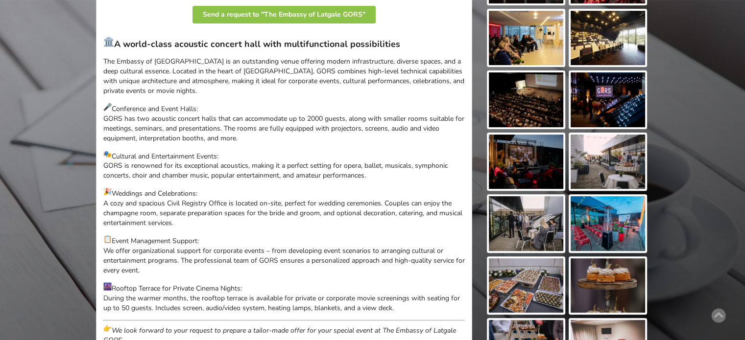
scroll to position [98, 0]
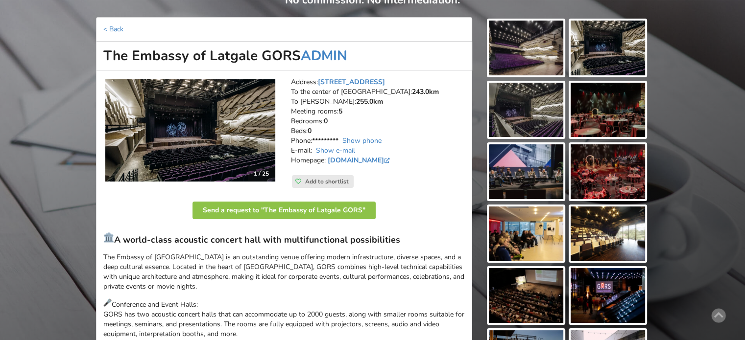
click at [526, 174] on img at bounding box center [526, 171] width 74 height 55
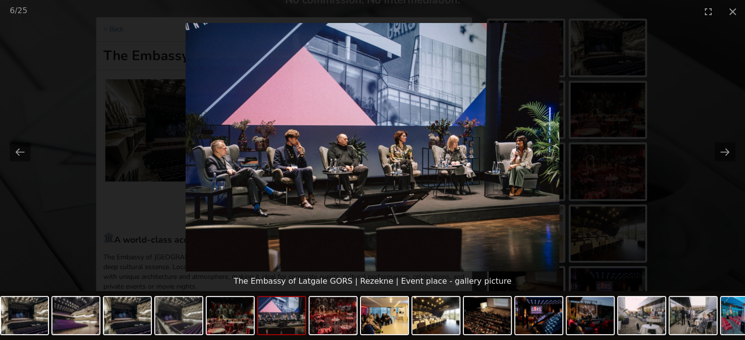
scroll to position [0, 0]
drag, startPoint x: 373, startPoint y: 153, endPoint x: 697, endPoint y: 196, distance: 327.1
click at [697, 196] on picture at bounding box center [372, 147] width 745 height 249
click at [731, 7] on button "Close gallery" at bounding box center [732, 11] width 24 height 23
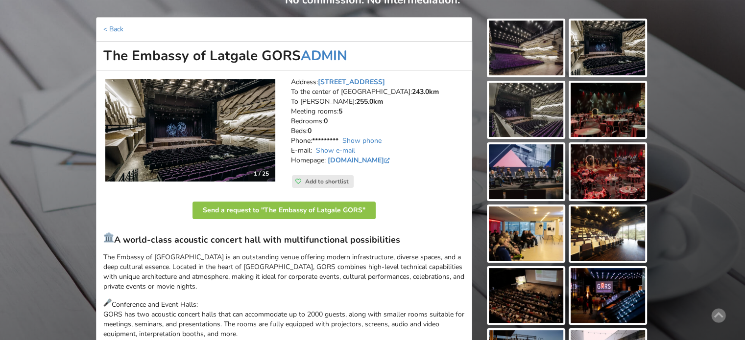
click at [532, 238] on img at bounding box center [526, 234] width 74 height 55
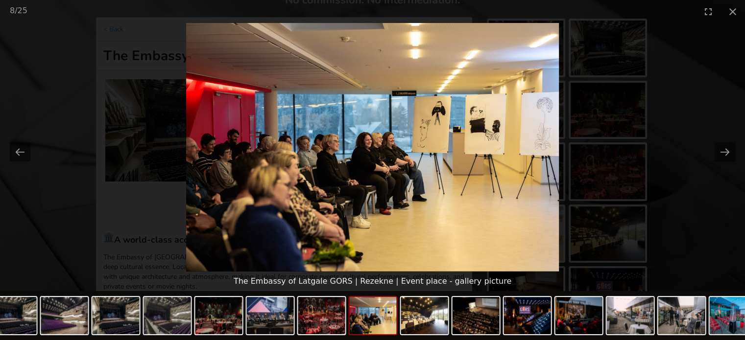
click at [723, 200] on picture at bounding box center [372, 147] width 745 height 249
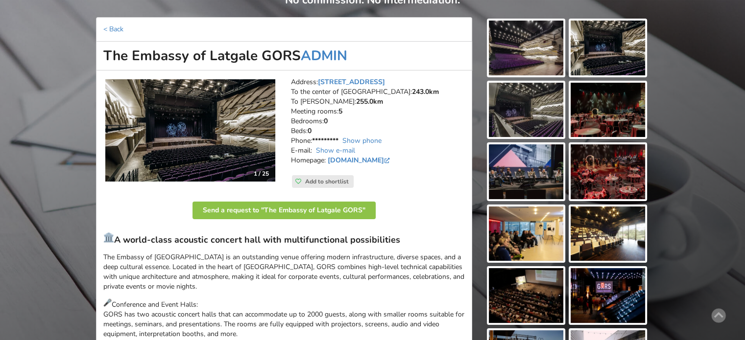
click at [614, 239] on img at bounding box center [608, 234] width 74 height 55
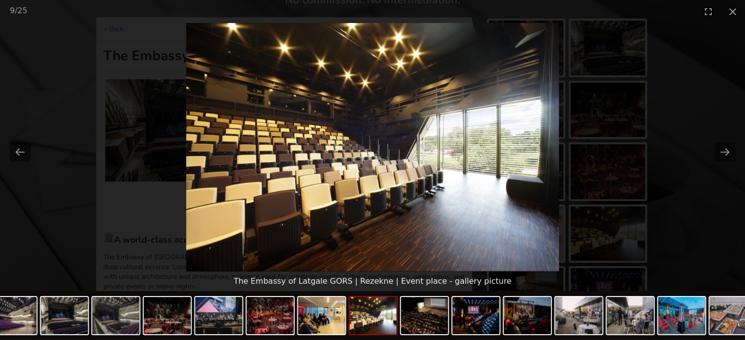
scroll to position [245, 0]
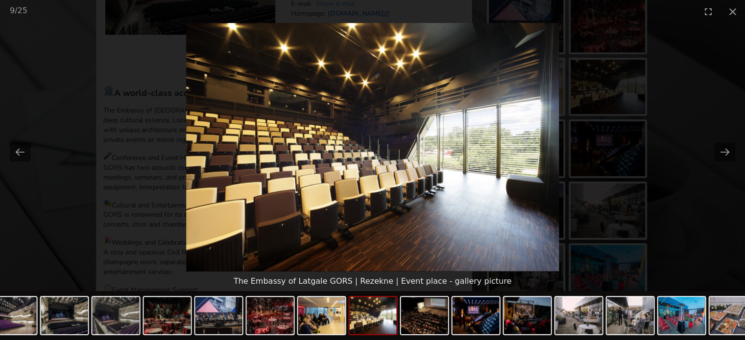
click at [690, 199] on picture at bounding box center [372, 147] width 745 height 249
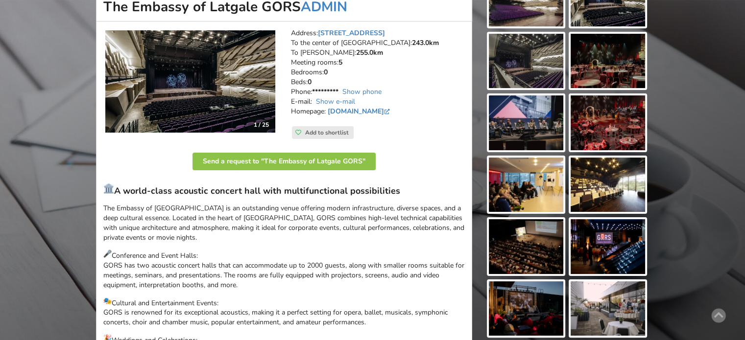
scroll to position [49, 0]
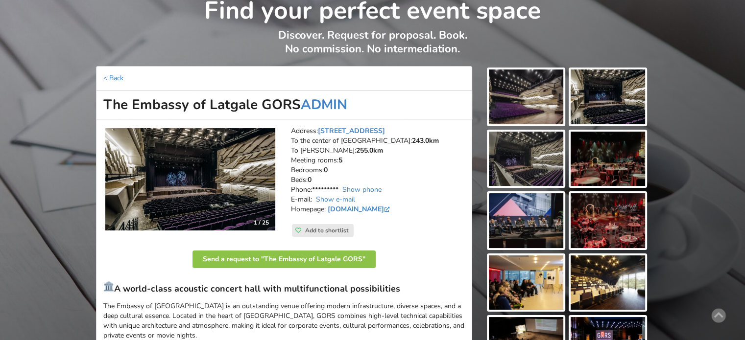
drag, startPoint x: 104, startPoint y: 104, endPoint x: 296, endPoint y: 97, distance: 192.6
click at [296, 97] on h1 "The Embassy of Latgale GORS ADMIN" at bounding box center [284, 105] width 376 height 29
copy h1 "The Embassy of Latgale GORS"
drag, startPoint x: 397, startPoint y: 288, endPoint x: 118, endPoint y: 286, distance: 279.2
click at [118, 286] on h3 "A world-class acoustic concert hall with multifunctional possibilities" at bounding box center [283, 288] width 361 height 14
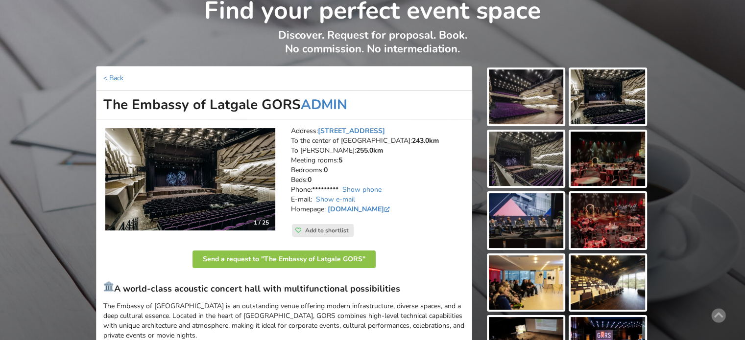
copy h3 "A world-class acoustic concert hall with multifunctional possibilities"
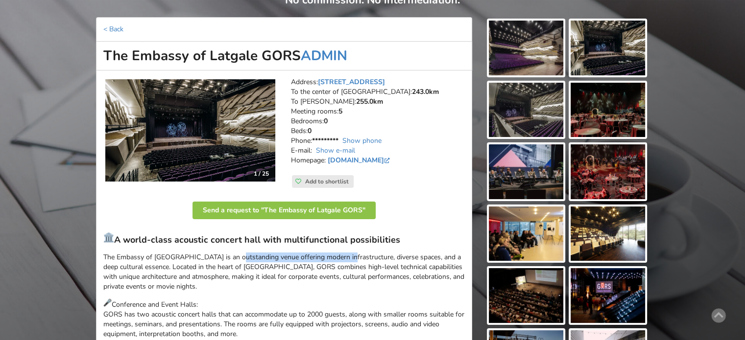
drag, startPoint x: 234, startPoint y: 258, endPoint x: 346, endPoint y: 257, distance: 111.7
click at [346, 257] on p "The Embassy of Latgale GORS is an outstanding venue offering modern infrastruct…" at bounding box center [283, 272] width 361 height 39
click at [348, 257] on p "The Embassy of Latgale GORS is an outstanding venue offering modern infrastruct…" at bounding box center [283, 272] width 361 height 39
drag, startPoint x: 206, startPoint y: 256, endPoint x: 151, endPoint y: 265, distance: 55.2
click at [151, 265] on p "The Embassy of Latgale GORS is an outstanding venue offering modern infrastruct…" at bounding box center [283, 272] width 361 height 39
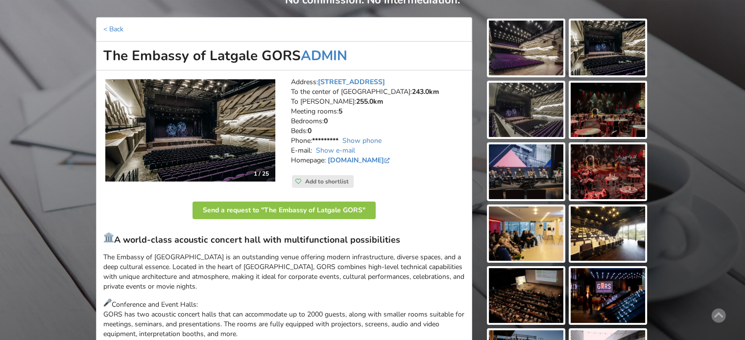
click at [231, 265] on p "The Embassy of Latgale GORS is an outstanding venue offering modern infrastruct…" at bounding box center [283, 272] width 361 height 39
drag, startPoint x: 216, startPoint y: 256, endPoint x: 248, endPoint y: 256, distance: 31.8
click at [248, 256] on p "The Embassy of Latgale GORS is an outstanding venue offering modern infrastruct…" at bounding box center [283, 272] width 361 height 39
click at [256, 260] on p "The Embassy of Latgale GORS is an outstanding venue offering modern infrastruct…" at bounding box center [283, 272] width 361 height 39
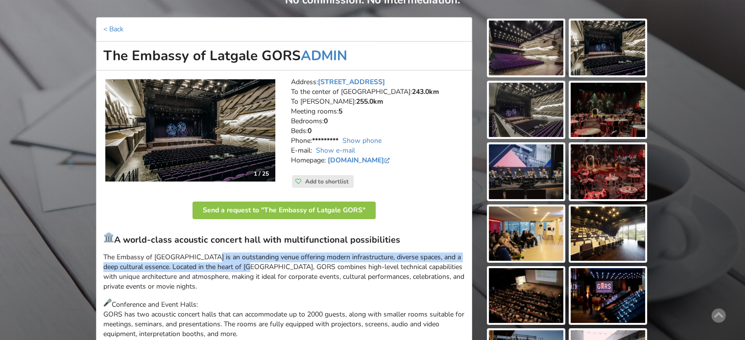
drag, startPoint x: 208, startPoint y: 259, endPoint x: 259, endPoint y: 265, distance: 51.8
click at [256, 265] on p "The Embassy of Latgale GORS is an outstanding venue offering modern infrastruct…" at bounding box center [283, 272] width 361 height 39
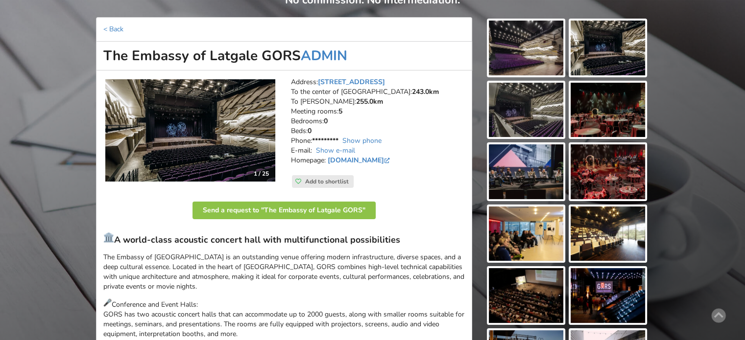
click at [263, 266] on p "The Embassy of Latgale GORS is an outstanding venue offering modern infrastruct…" at bounding box center [283, 272] width 361 height 39
drag, startPoint x: 210, startPoint y: 259, endPoint x: 336, endPoint y: 260, distance: 126.9
click at [336, 260] on p "The Embassy of Latgale GORS is an outstanding venue offering modern infrastruct…" at bounding box center [283, 272] width 361 height 39
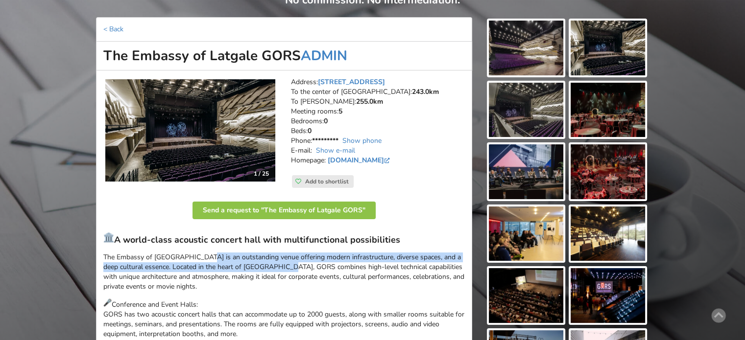
drag, startPoint x: 203, startPoint y: 257, endPoint x: 320, endPoint y: 274, distance: 118.7
click at [301, 272] on p "The Embassy of Latgale GORS is an outstanding venue offering modern infrastruct…" at bounding box center [283, 272] width 361 height 39
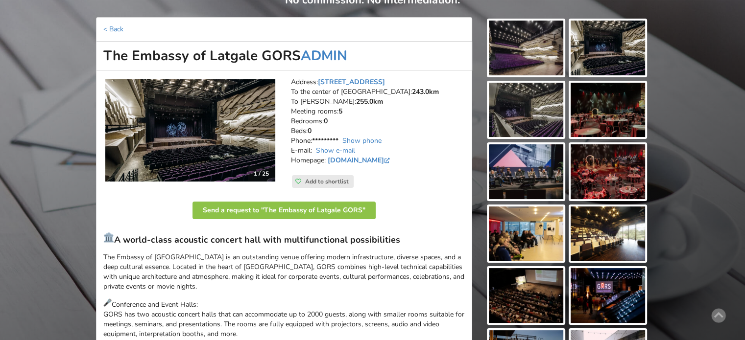
click at [320, 274] on p "The Embassy of Latgale GORS is an outstanding venue offering modern infrastruct…" at bounding box center [283, 272] width 361 height 39
drag, startPoint x: 207, startPoint y: 256, endPoint x: 273, endPoint y: 260, distance: 65.7
click at [273, 260] on p "The Embassy of Latgale GORS is an outstanding venue offering modern infrastruct…" at bounding box center [283, 272] width 361 height 39
click at [251, 254] on p "The Embassy of Latgale GORS is an outstanding venue offering modern infrastruct…" at bounding box center [283, 272] width 361 height 39
drag, startPoint x: 208, startPoint y: 258, endPoint x: 271, endPoint y: 256, distance: 63.2
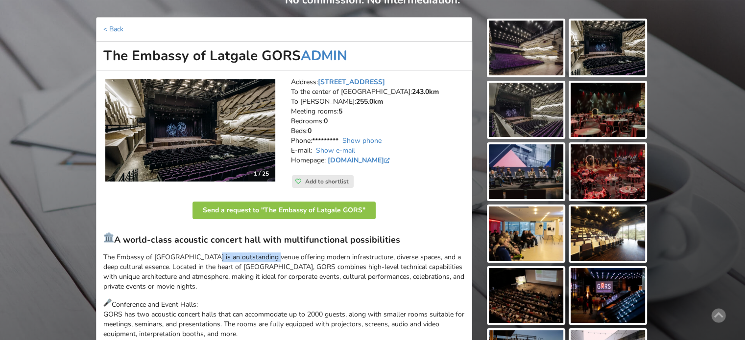
click at [271, 256] on p "The Embassy of Latgale GORS is an outstanding venue offering modern infrastruct…" at bounding box center [283, 272] width 361 height 39
copy p "an outstanding venue"
drag, startPoint x: 182, startPoint y: 267, endPoint x: 253, endPoint y: 268, distance: 70.5
click at [253, 268] on p "The Embassy of Latgale GORS is an outstanding venue offering modern infrastruct…" at bounding box center [283, 272] width 361 height 39
copy p "in the heart of Rēzekne"
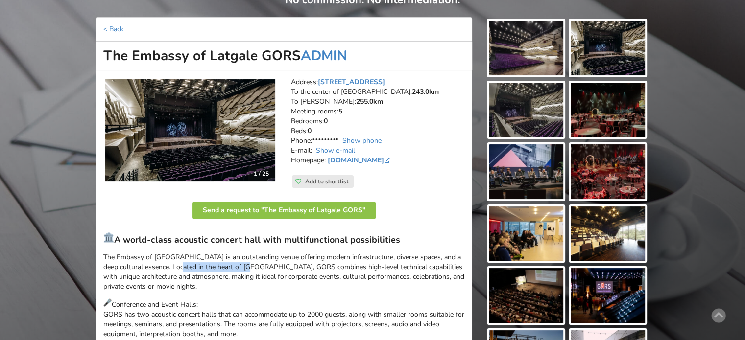
drag, startPoint x: 106, startPoint y: 54, endPoint x: 296, endPoint y: 52, distance: 190.0
click at [296, 52] on h1 "The Embassy of Latgale GORS ADMIN" at bounding box center [284, 56] width 376 height 29
copy h1 "The Embassy of Latgale GORS"
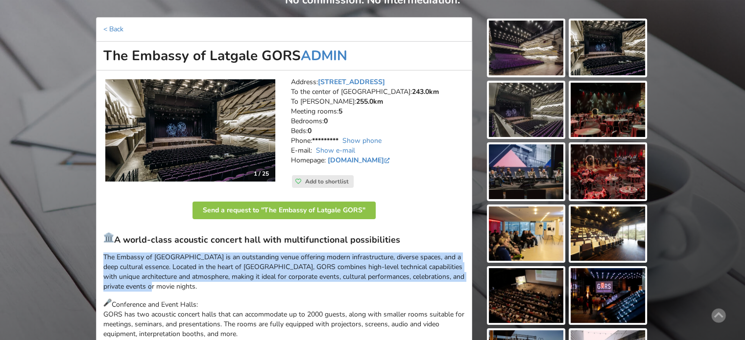
drag, startPoint x: 174, startPoint y: 286, endPoint x: 102, endPoint y: 258, distance: 77.2
click at [393, 265] on p "The Embassy of Latgale GORS is an outstanding venue offering modern infrastruct…" at bounding box center [283, 272] width 361 height 39
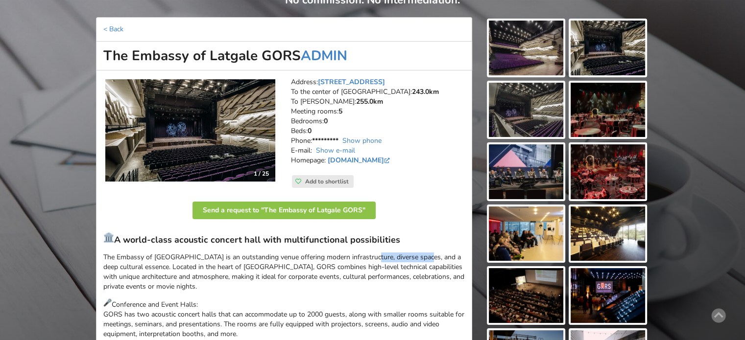
drag, startPoint x: 368, startPoint y: 257, endPoint x: 421, endPoint y: 258, distance: 52.4
click at [421, 258] on p "The Embassy of Latgale GORS is an outstanding venue offering modern infrastruct…" at bounding box center [283, 272] width 361 height 39
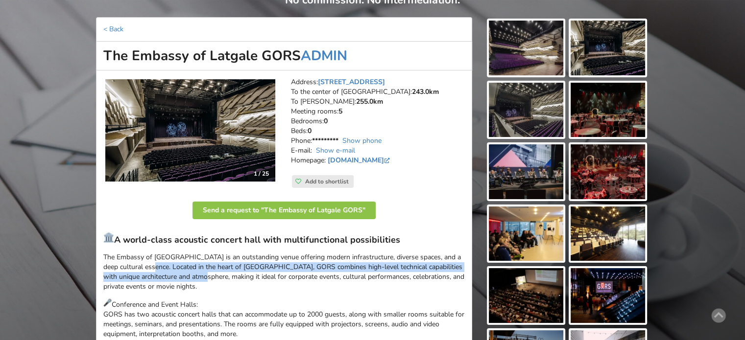
drag, startPoint x: 155, startPoint y: 268, endPoint x: 219, endPoint y: 282, distance: 65.6
click at [219, 282] on p "The Embassy of Latgale GORS is an outstanding venue offering modern infrastruct…" at bounding box center [283, 272] width 361 height 39
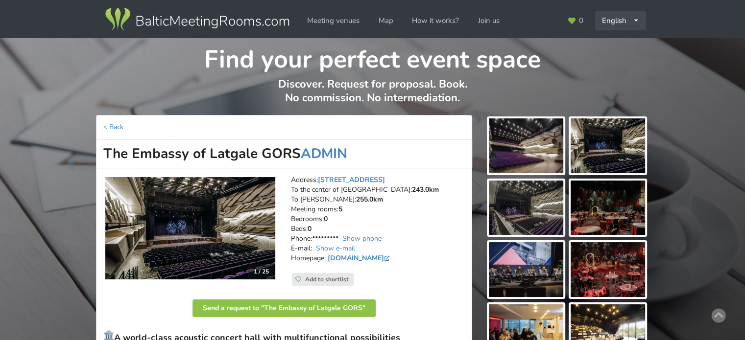
drag, startPoint x: 627, startPoint y: 23, endPoint x: 626, endPoint y: 29, distance: 6.4
click at [627, 23] on div "English Русский Latviešu" at bounding box center [620, 20] width 51 height 19
click at [621, 60] on link "Latviešu" at bounding box center [620, 61] width 49 height 19
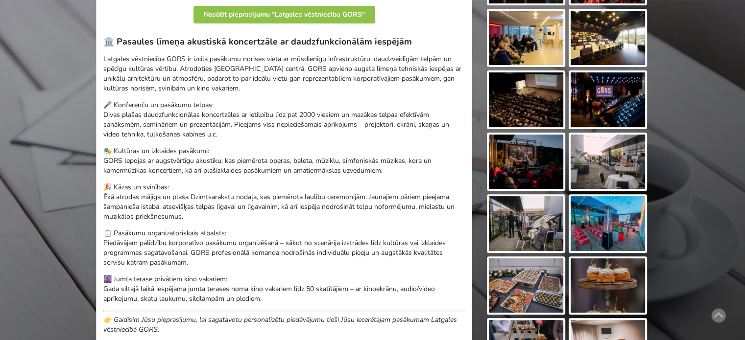
scroll to position [245, 0]
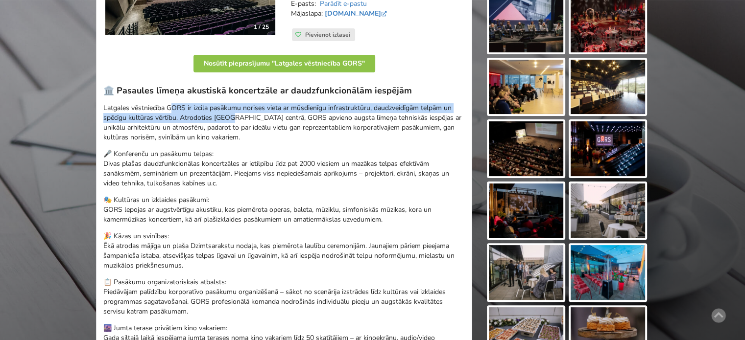
drag, startPoint x: 174, startPoint y: 108, endPoint x: 236, endPoint y: 118, distance: 62.4
click at [232, 118] on p "Latgales vēstniecība GORS ir izcila pasākumu norises vieta ar mūsdienīgu infras…" at bounding box center [283, 122] width 361 height 39
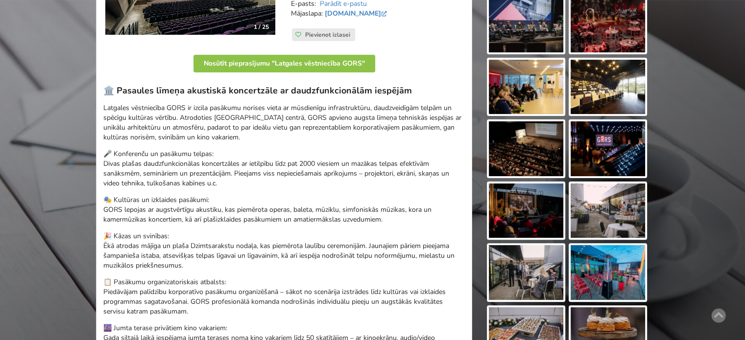
click at [237, 118] on p "Latgales vēstniecība GORS ir izcila pasākumu norises vieta ar mūsdienīgu infras…" at bounding box center [283, 122] width 361 height 39
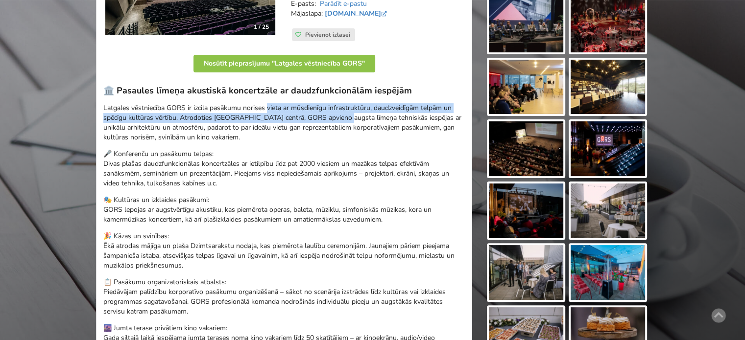
drag, startPoint x: 315, startPoint y: 116, endPoint x: 352, endPoint y: 121, distance: 37.1
click at [351, 121] on p "Latgales vēstniecība GORS ir izcila pasākumu norises vieta ar mūsdienīgu infras…" at bounding box center [283, 122] width 361 height 39
click at [352, 121] on p "Latgales vēstniecība GORS ir izcila pasākumu norises vieta ar mūsdienīgu infras…" at bounding box center [283, 122] width 361 height 39
drag, startPoint x: 185, startPoint y: 109, endPoint x: 275, endPoint y: 130, distance: 92.2
click at [270, 128] on p "Latgales vēstniecība GORS ir izcila pasākumu norises vieta ar mūsdienīgu infras…" at bounding box center [283, 122] width 361 height 39
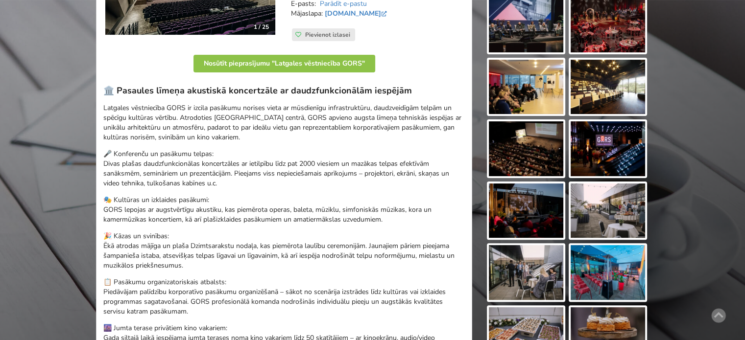
click at [275, 130] on p "Latgales vēstniecība GORS ir izcila pasākumu norises vieta ar mūsdienīgu infras…" at bounding box center [283, 122] width 361 height 39
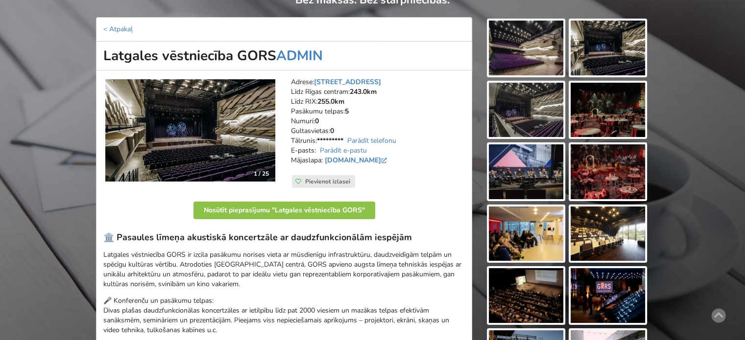
drag, startPoint x: 104, startPoint y: 56, endPoint x: 273, endPoint y: 45, distance: 169.8
click at [273, 45] on h1 "Latgales vēstniecība GORS ADMIN" at bounding box center [284, 56] width 376 height 29
copy h1 "Latgales vēstniecība GORS"
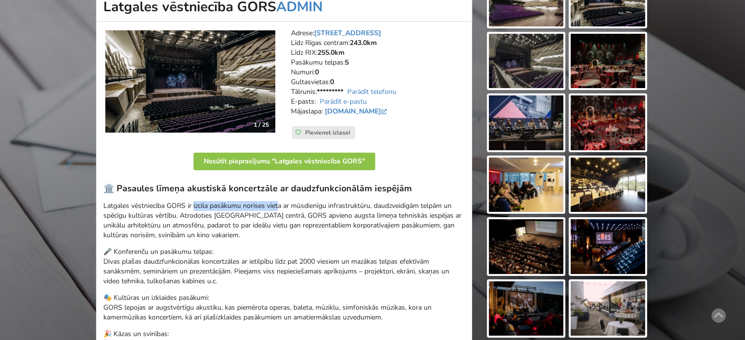
drag, startPoint x: 194, startPoint y: 206, endPoint x: 281, endPoint y: 204, distance: 86.7
click at [281, 204] on p "Latgales vēstniecība GORS ir izcila pasākumu norises vieta ar mūsdienīgu infras…" at bounding box center [283, 220] width 361 height 39
copy p "izcila pasākumu norises viet"
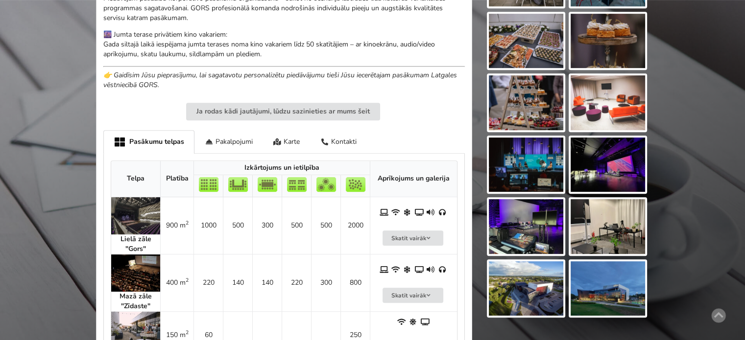
scroll to position [588, 0]
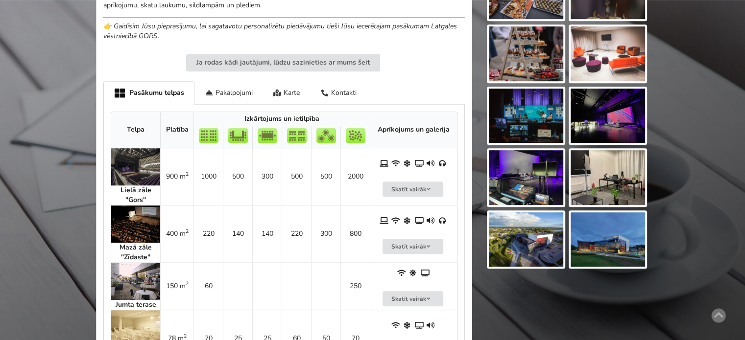
click at [531, 246] on img at bounding box center [526, 240] width 74 height 55
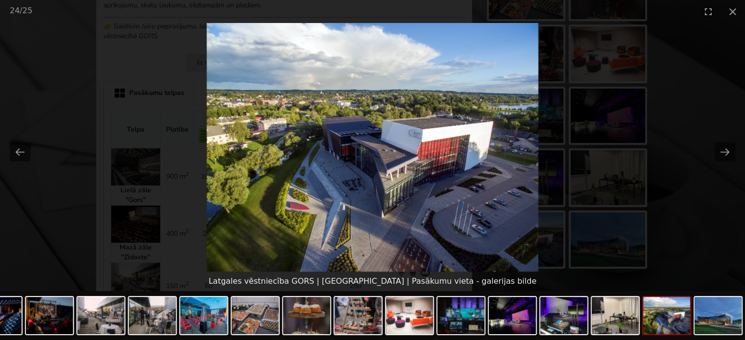
scroll to position [0, 0]
click at [694, 189] on picture at bounding box center [372, 147] width 745 height 249
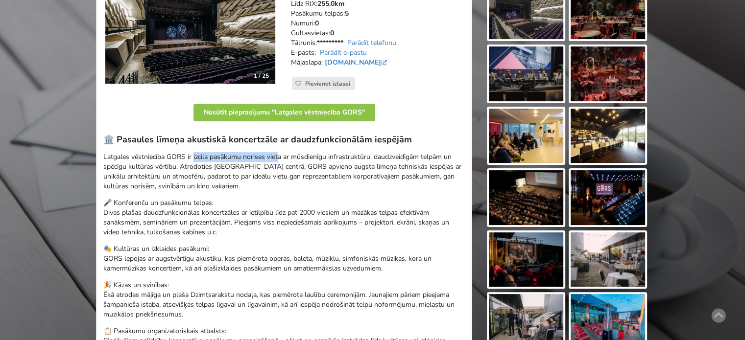
scroll to position [147, 0]
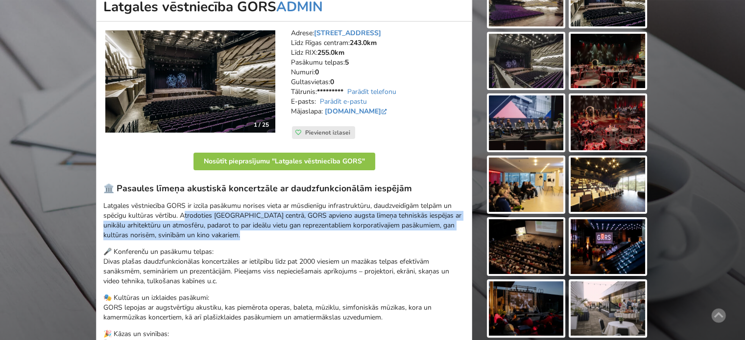
drag, startPoint x: 182, startPoint y: 213, endPoint x: 241, endPoint y: 233, distance: 62.4
click at [241, 233] on p "Latgales vēstniecība GORS ir izcila pasākumu norises vieta ar mūsdienīgu infras…" at bounding box center [283, 220] width 361 height 39
drag, startPoint x: 250, startPoint y: 233, endPoint x: 179, endPoint y: 216, distance: 72.9
click at [179, 216] on p "Latgales vēstniecība GORS ir izcila pasākumu norises vieta ar mūsdienīgu infras…" at bounding box center [283, 220] width 361 height 39
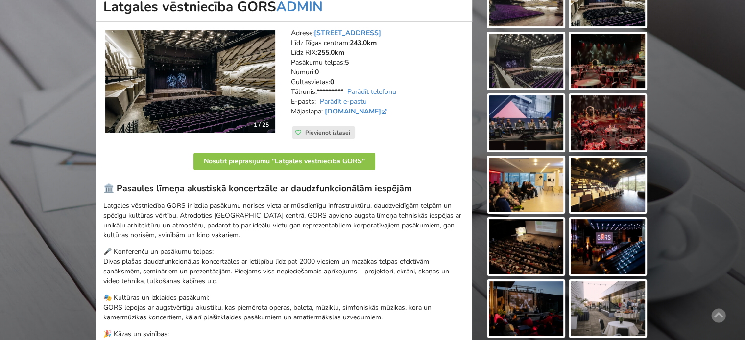
drag, startPoint x: 258, startPoint y: 241, endPoint x: 253, endPoint y: 239, distance: 5.7
click at [258, 241] on div "🏛️ Pasaules līmeņa akustiskā koncertzāle ar daudzfunkcionālām iespējām Latgales…" at bounding box center [283, 332] width 361 height 299
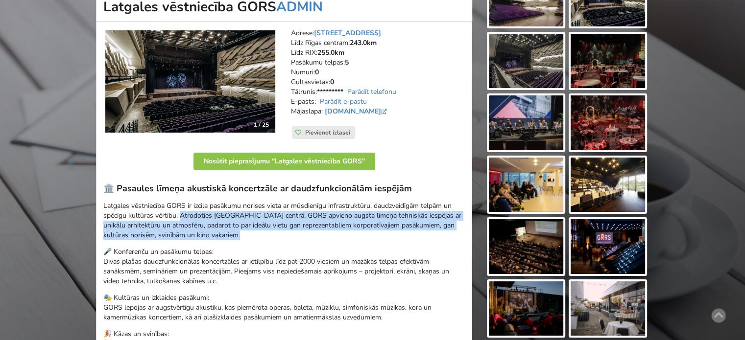
drag, startPoint x: 249, startPoint y: 236, endPoint x: 179, endPoint y: 217, distance: 72.6
click at [179, 217] on p "Latgales vēstniecība GORS ir izcila pasākumu norises vieta ar mūsdienīgu infras…" at bounding box center [283, 220] width 361 height 39
copy p "Atrodoties [GEOGRAPHIC_DATA], GORS apvieno augsta līmeņa tehniskās iespējas ar …"
